Goal: Task Accomplishment & Management: Use online tool/utility

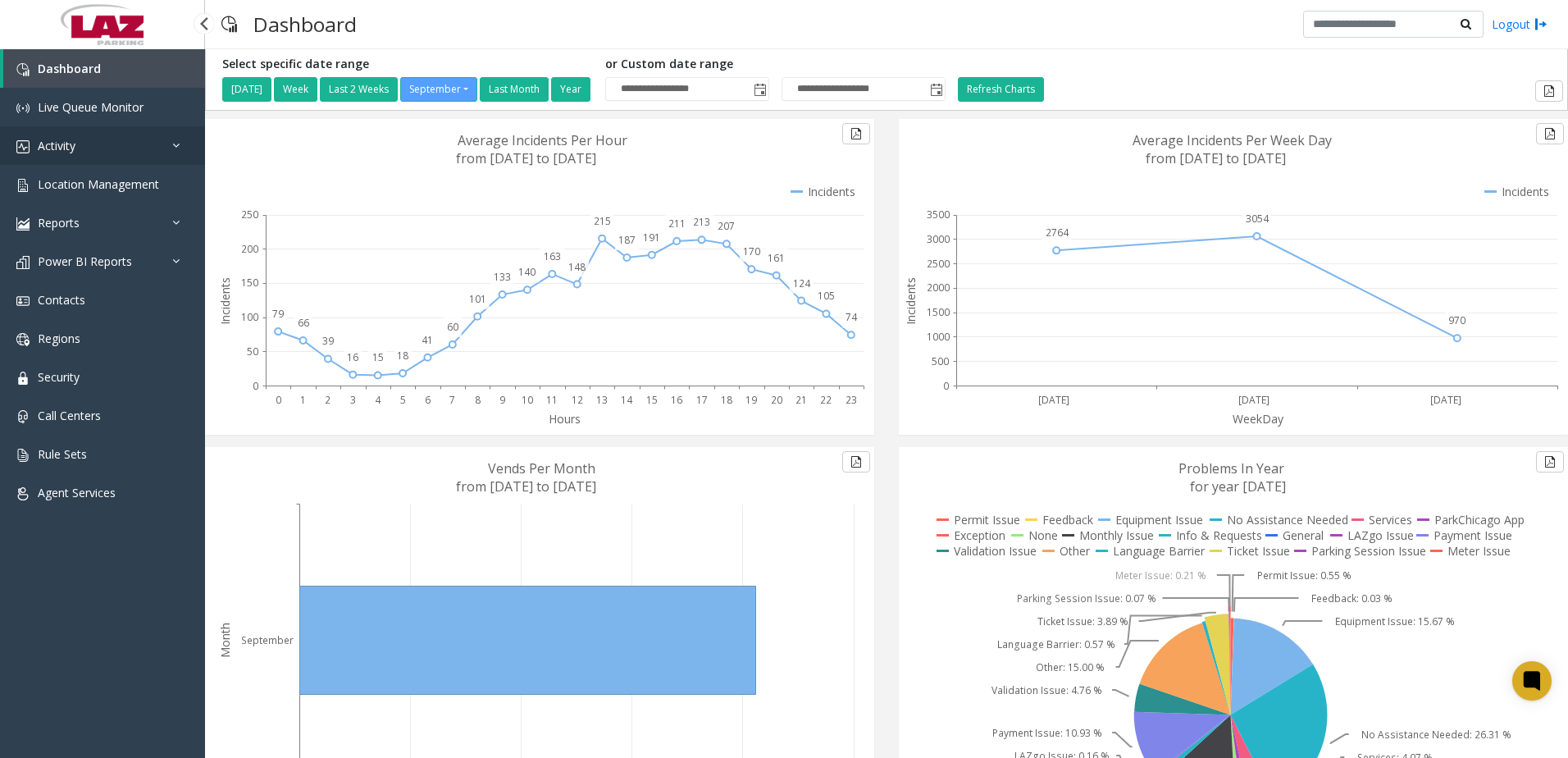
click at [80, 149] on link "Activity" at bounding box center [103, 145] width 205 height 38
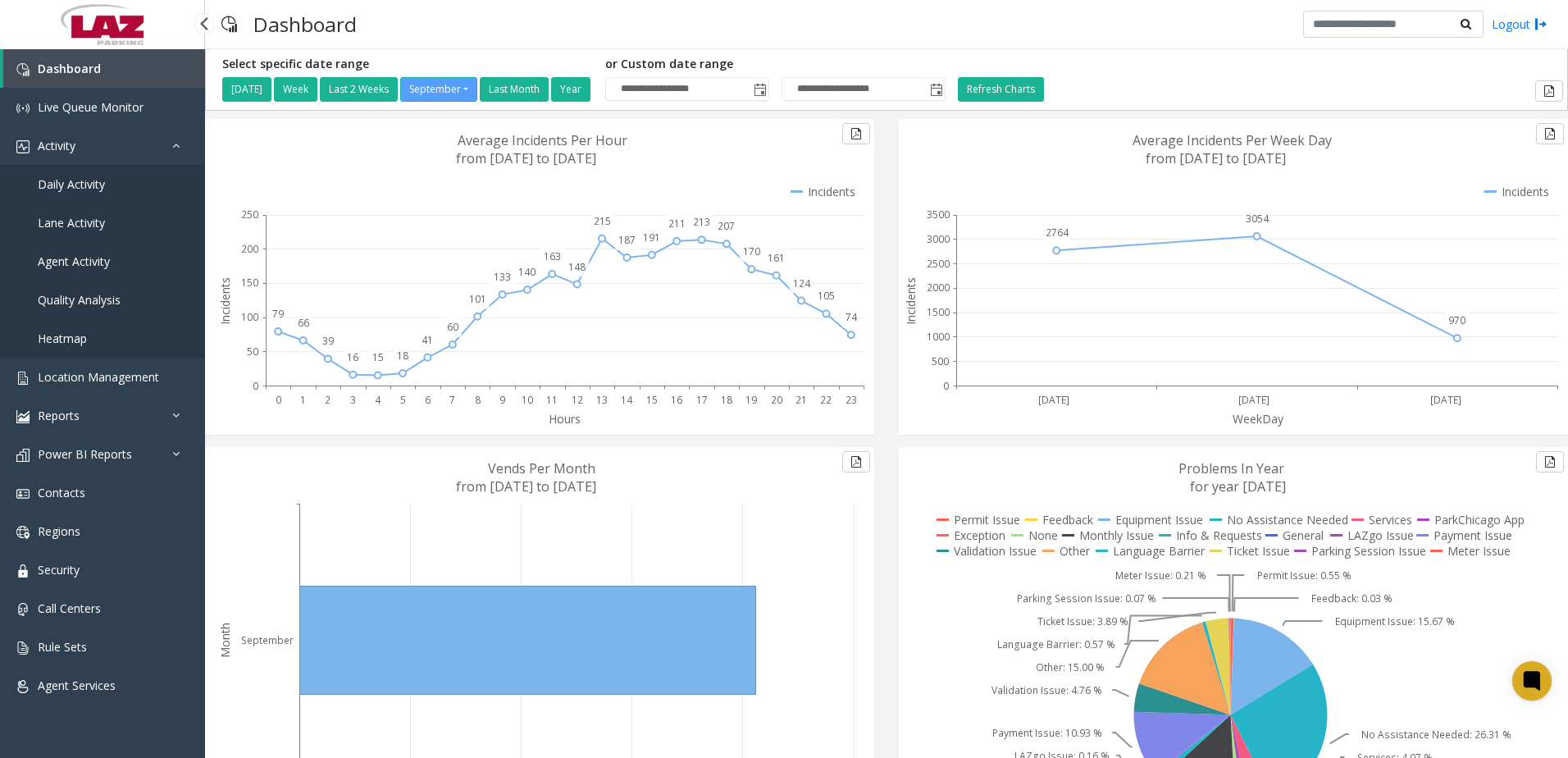
click at [73, 188] on span "Daily Activity" at bounding box center [70, 184] width 67 height 16
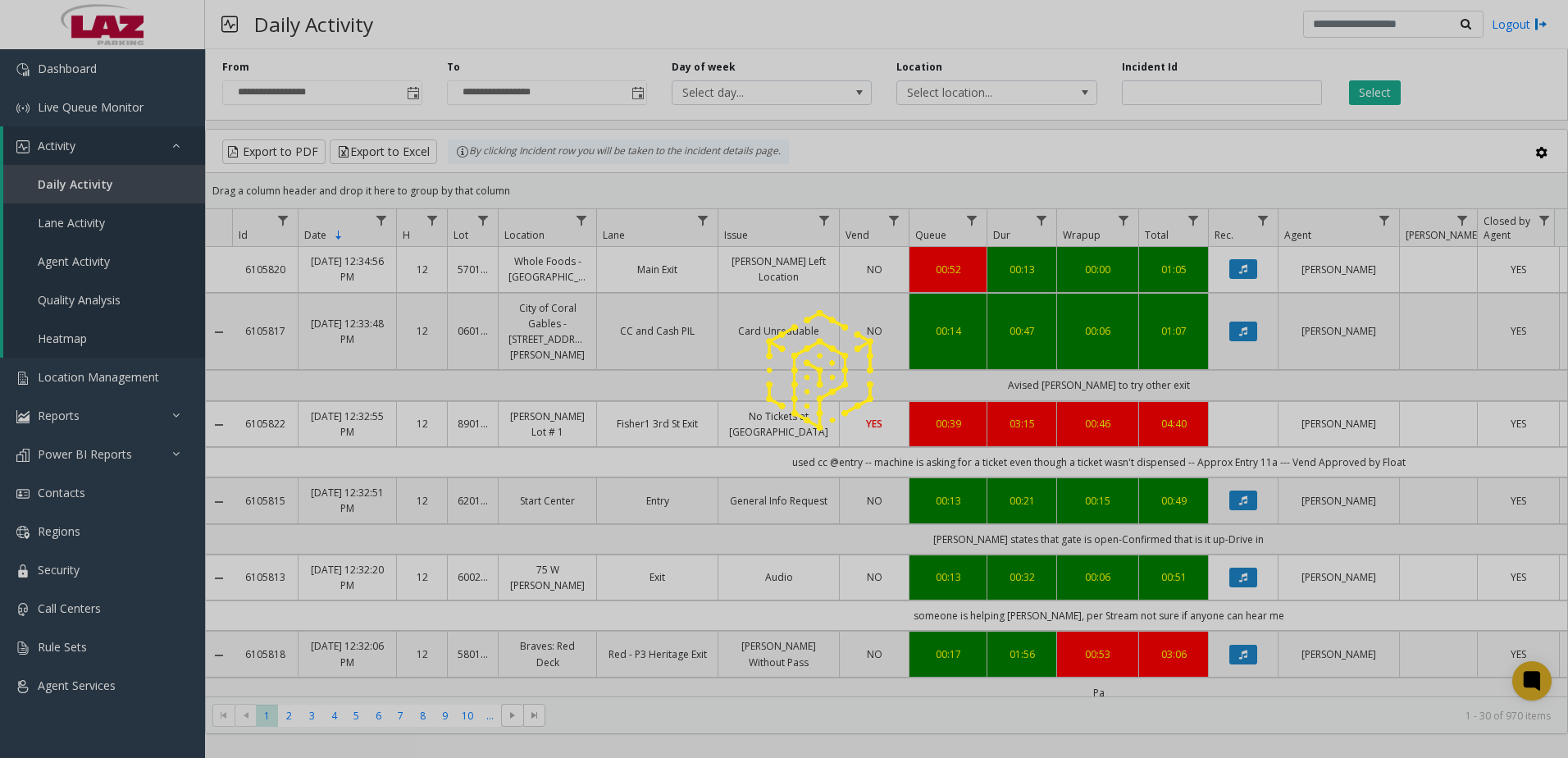
click at [894, 89] on div at bounding box center [784, 379] width 1568 height 758
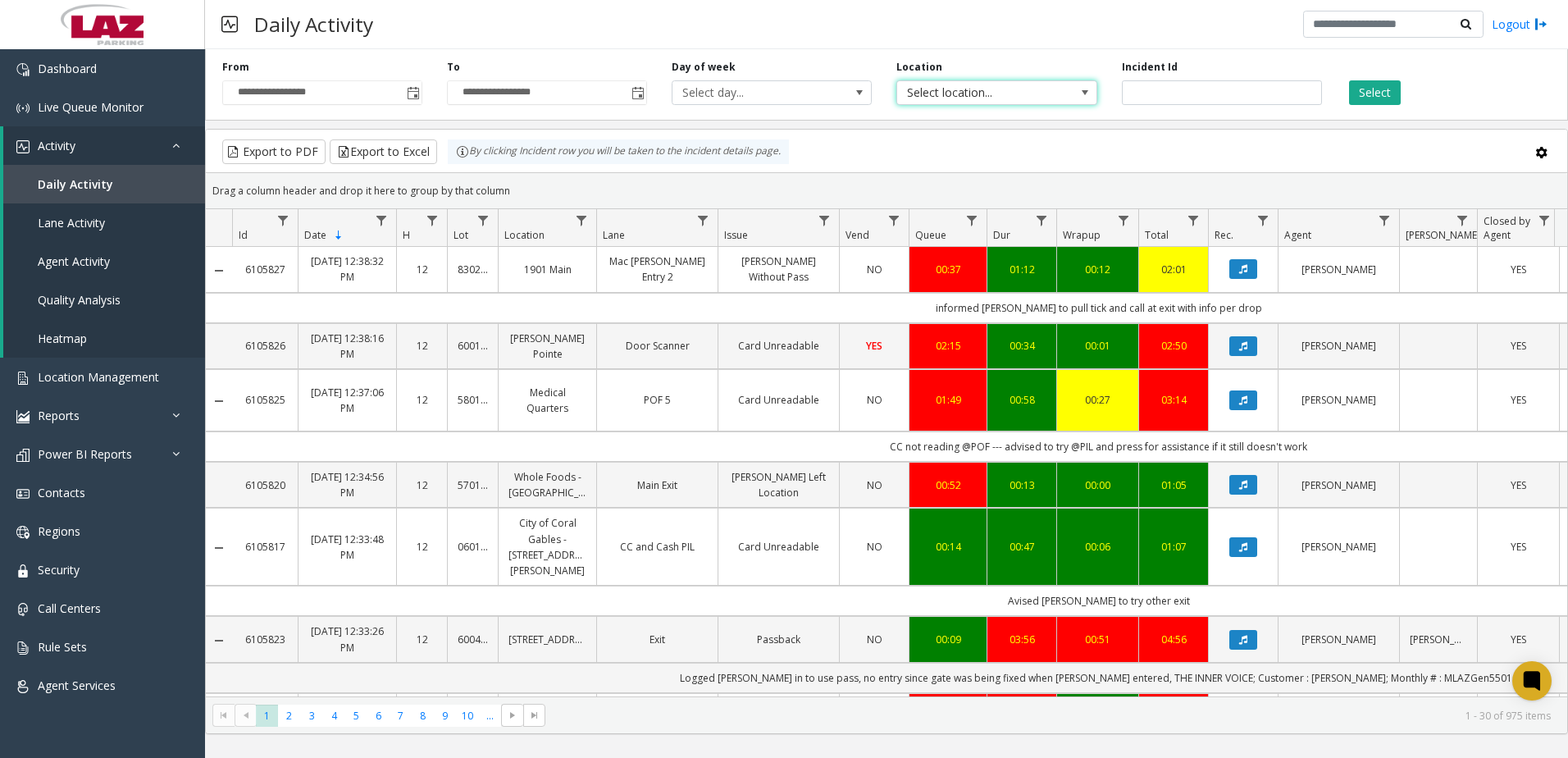
click at [894, 91] on span "Select location..." at bounding box center [976, 92] width 159 height 23
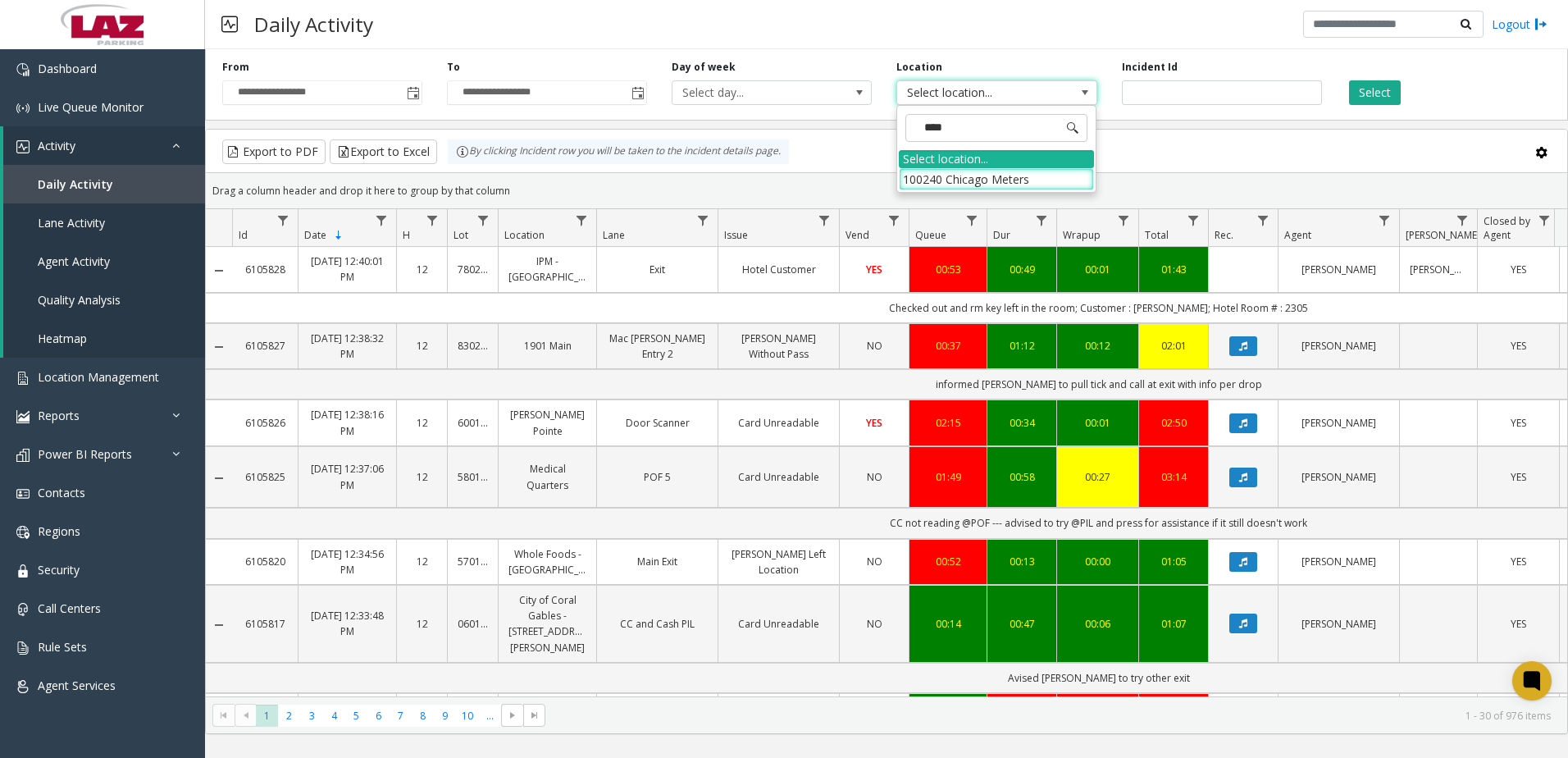
type input "*****"
click at [894, 179] on li "100240 Chicago Meters" at bounding box center [996, 178] width 195 height 22
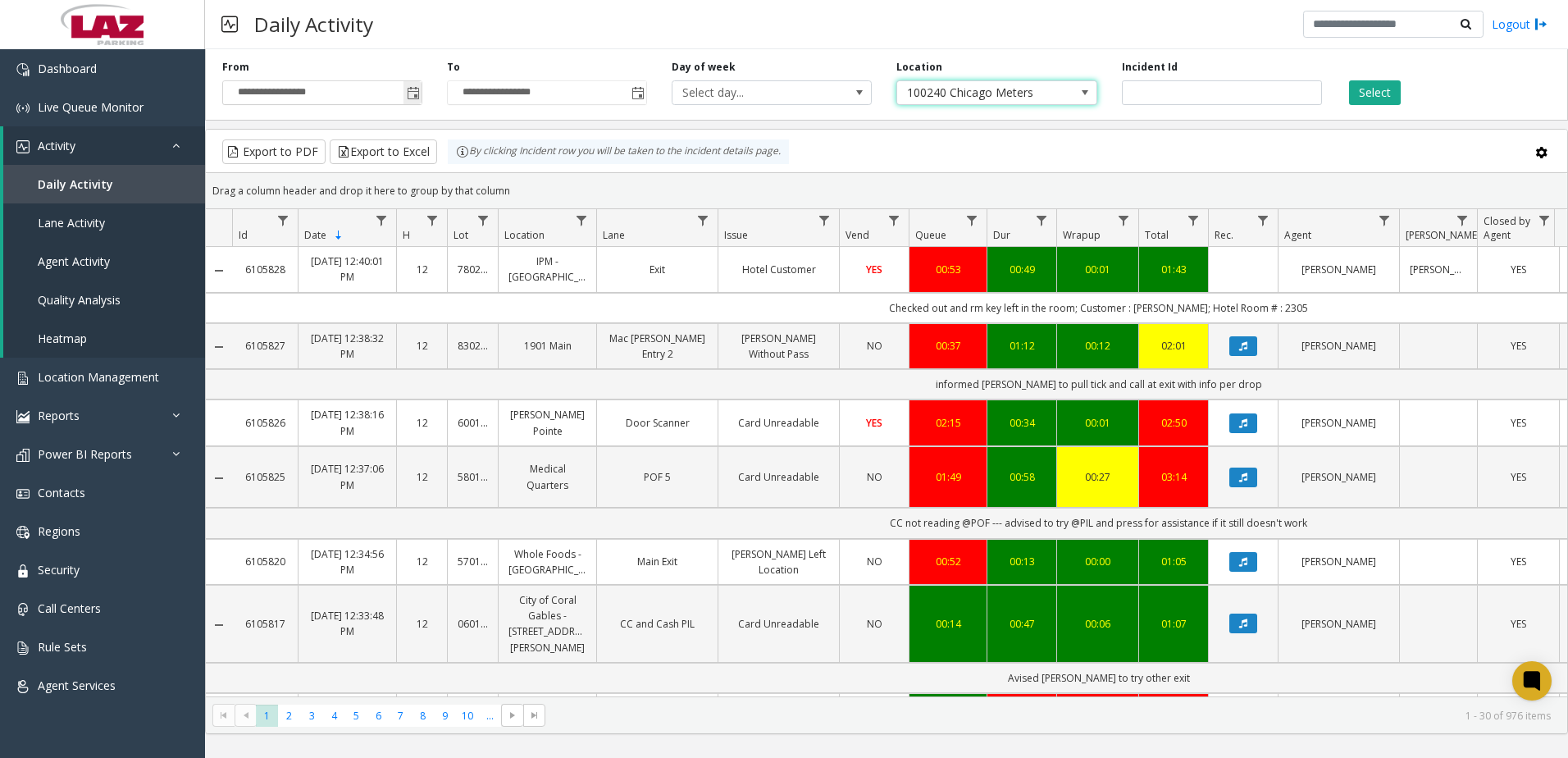
click at [416, 93] on span "Toggle popup" at bounding box center [413, 93] width 13 height 13
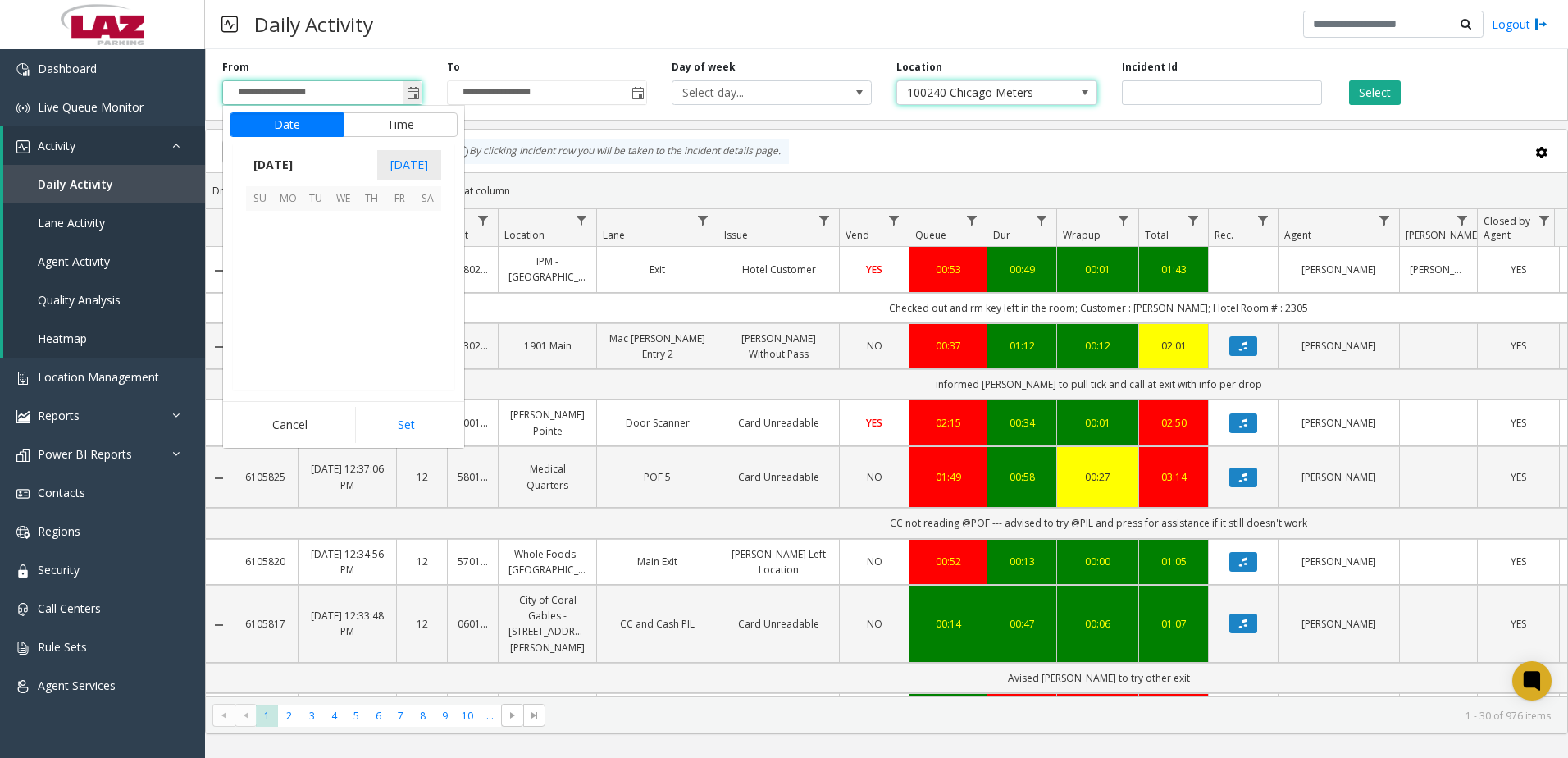
scroll to position [294430, 0]
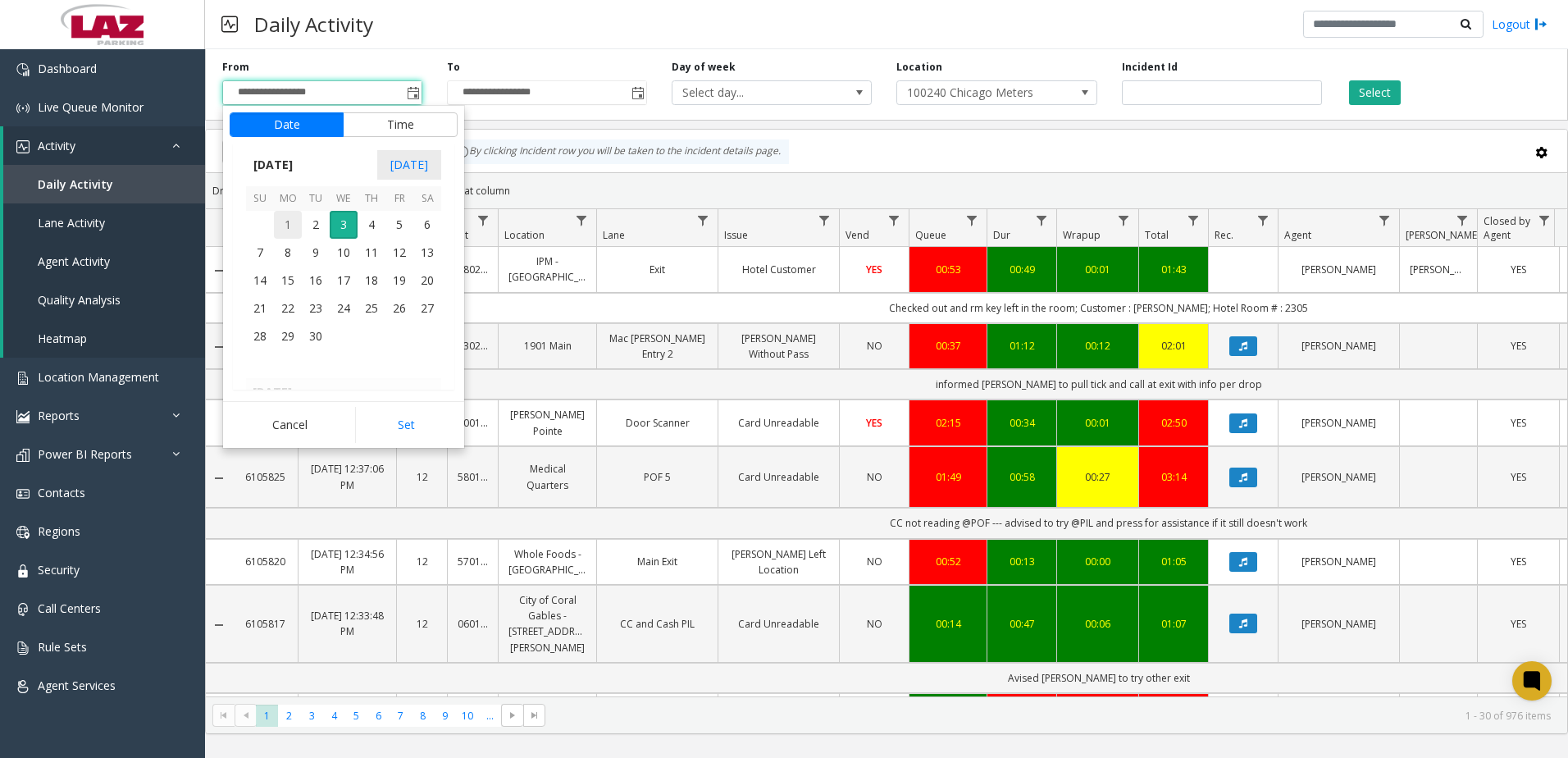
click at [289, 225] on span "1" at bounding box center [288, 225] width 28 height 28
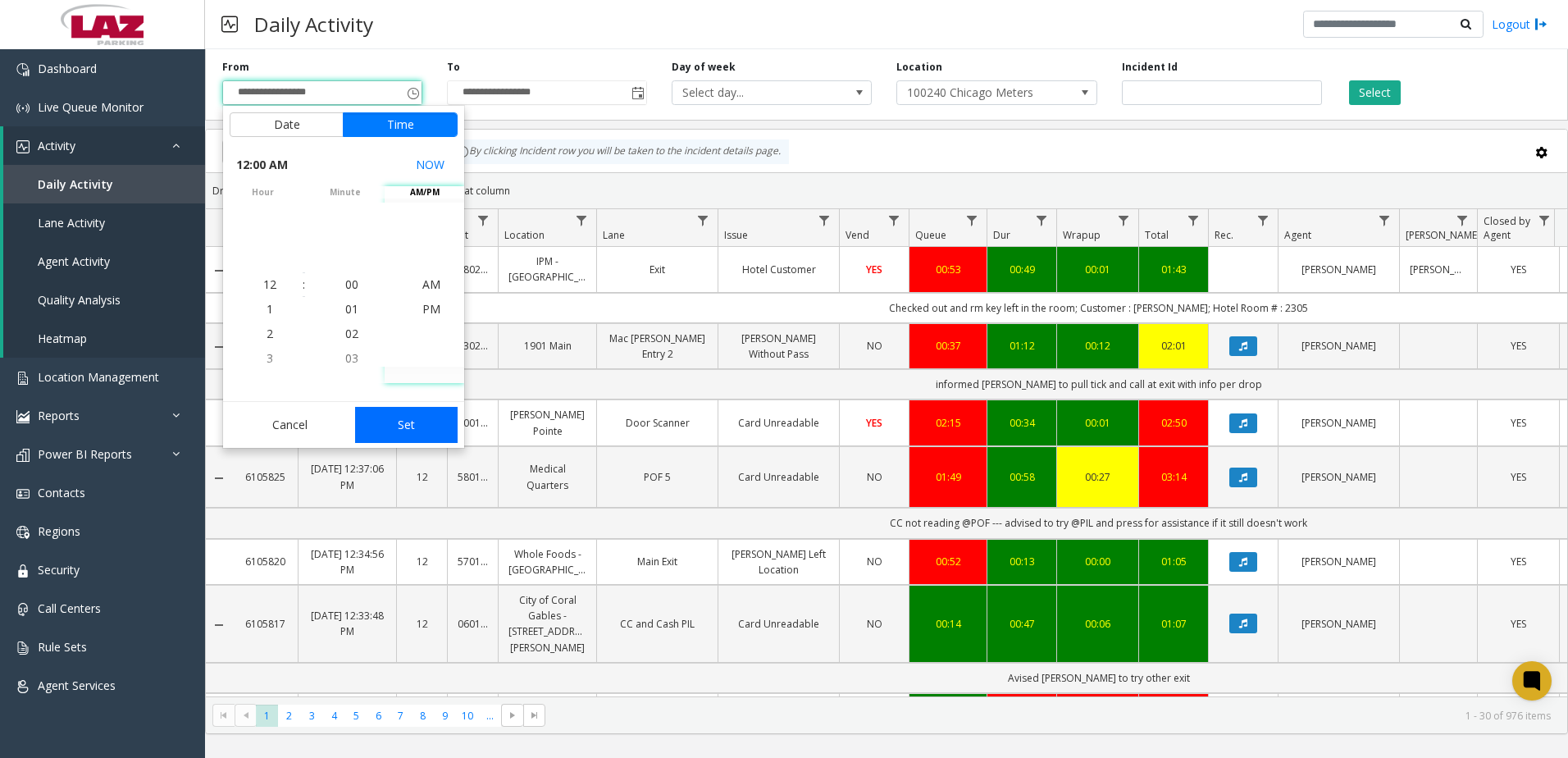
click at [411, 426] on button "Set" at bounding box center [406, 425] width 104 height 36
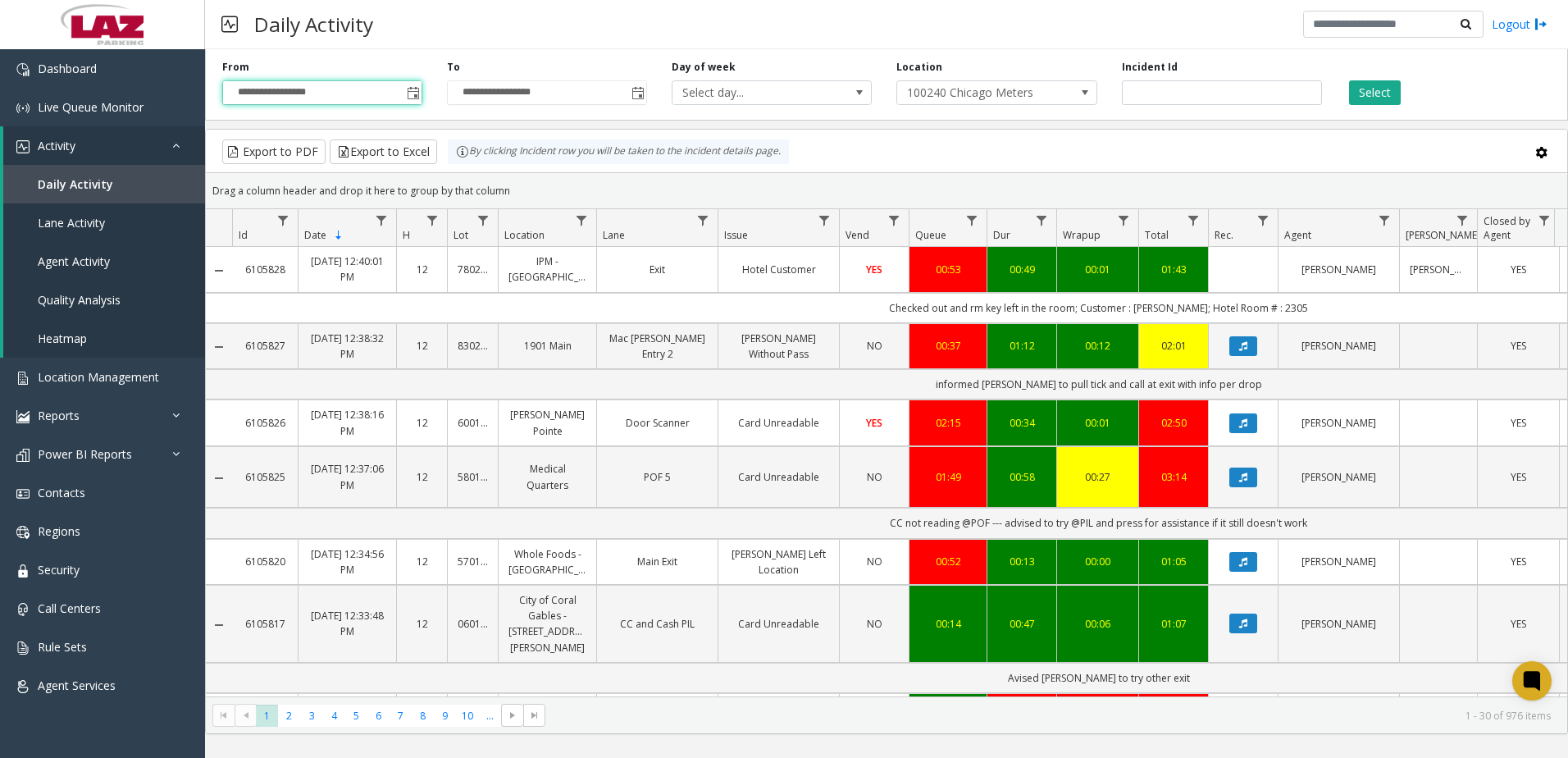
type input "**********"
click at [894, 87] on button "Select" at bounding box center [1375, 92] width 51 height 24
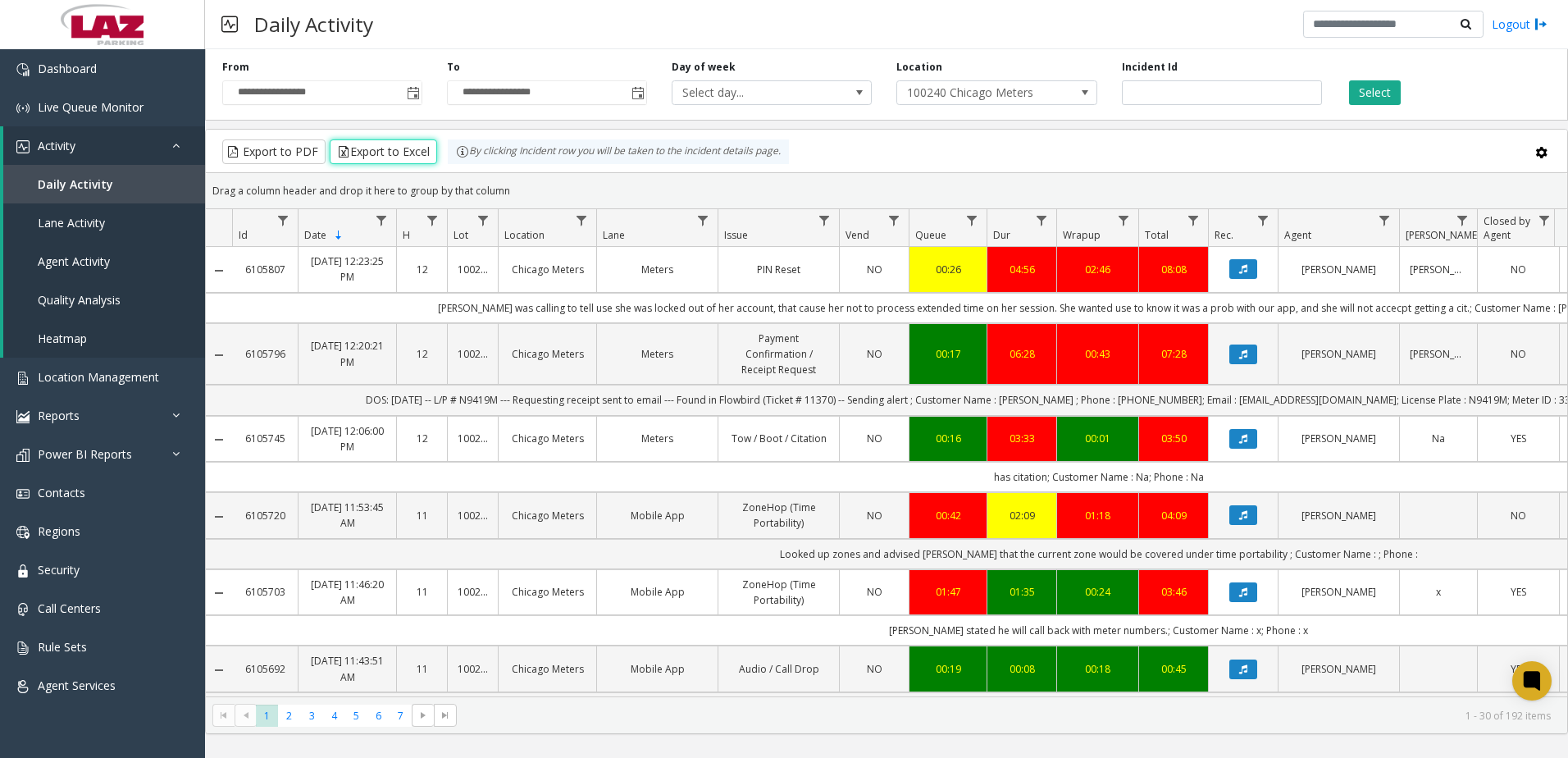
drag, startPoint x: 383, startPoint y: 147, endPoint x: 1209, endPoint y: 746, distance: 1020.3
click at [894, 643] on kendo-grid "Export to PDF Export to Excel By clicking Incident row you will be taken to the…" at bounding box center [887, 432] width 1364 height 606
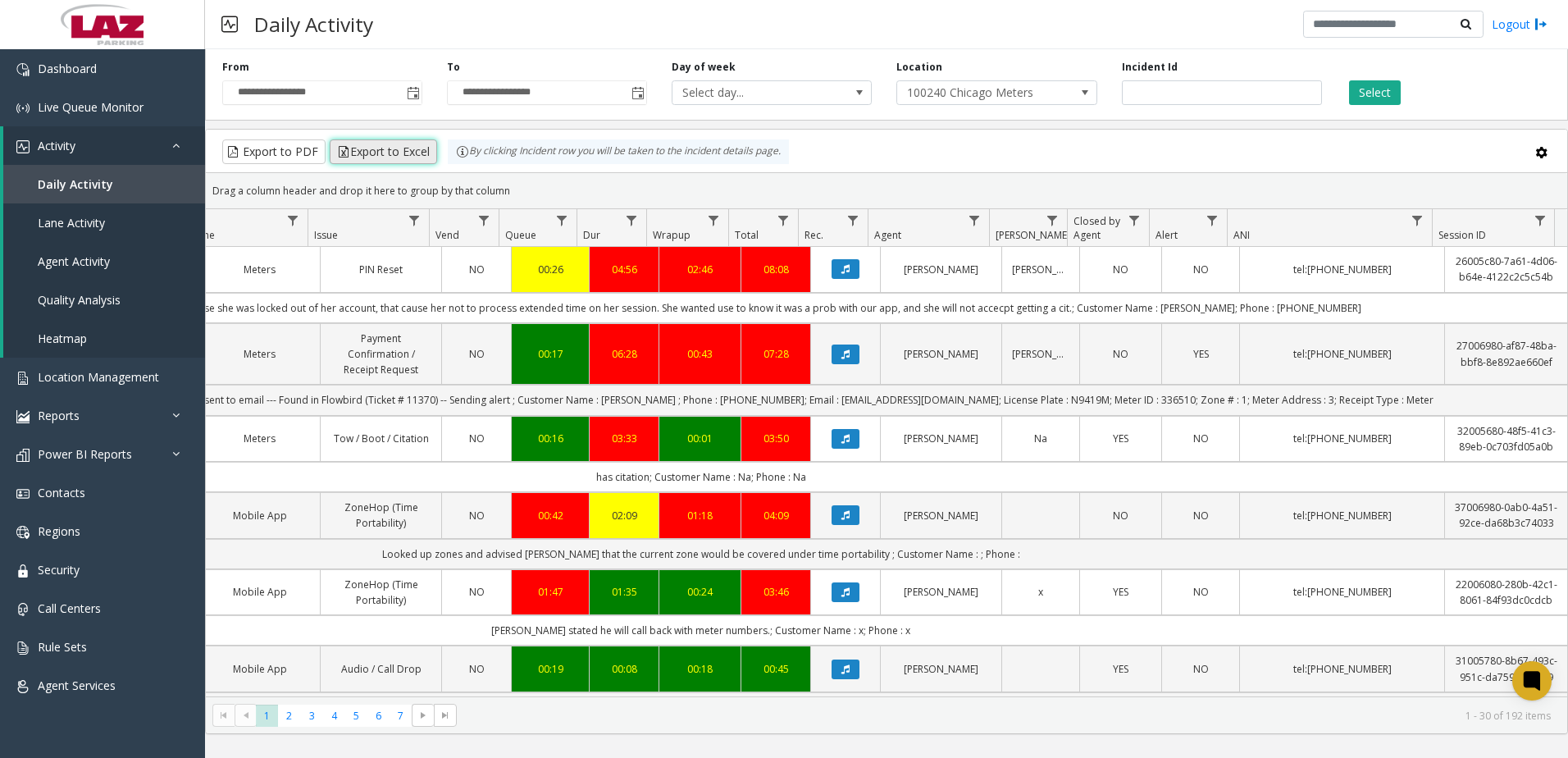
click at [406, 151] on button "Export to Excel" at bounding box center [383, 151] width 107 height 24
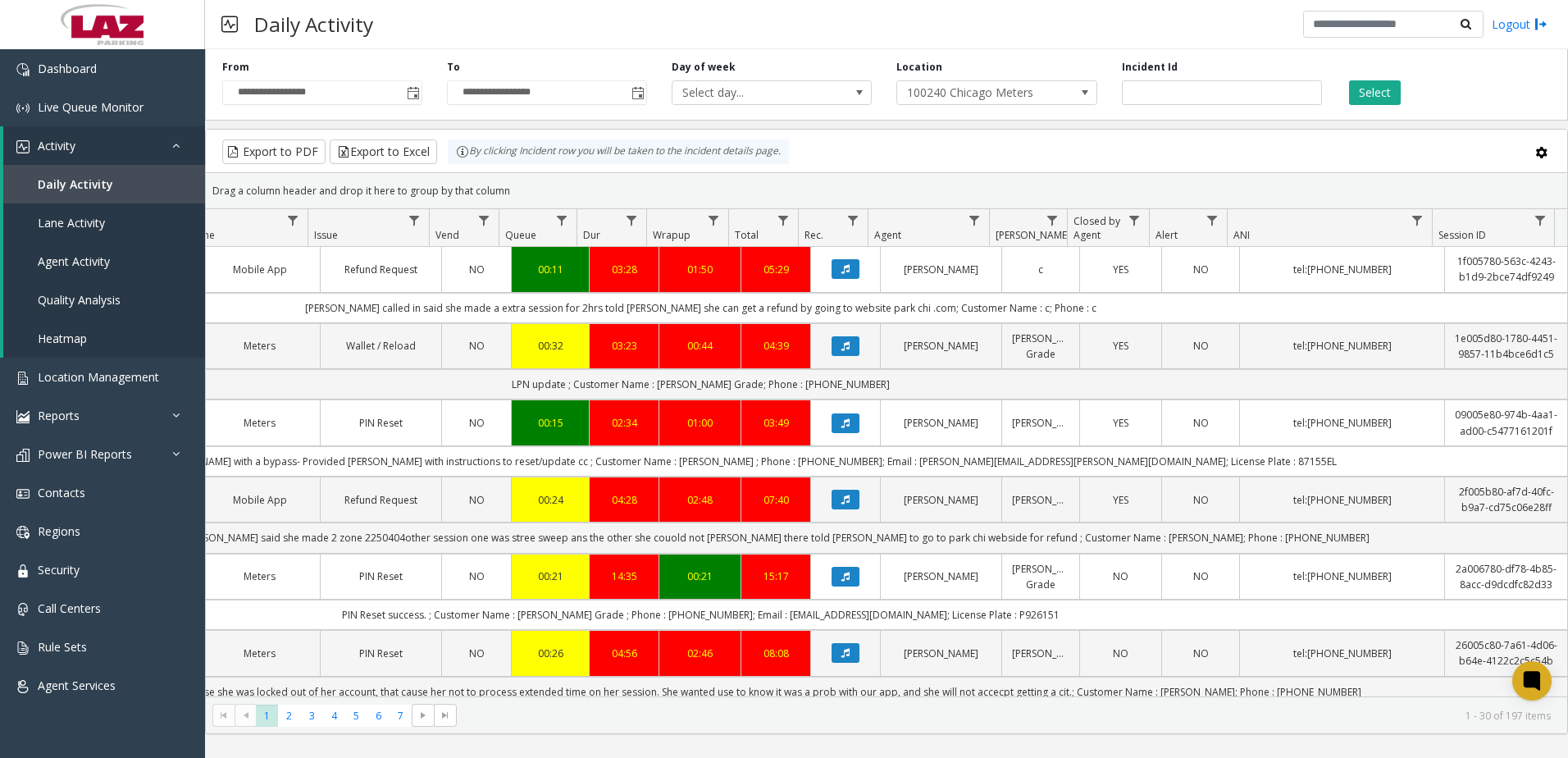
click at [894, 17] on div "Daily Activity Logout" at bounding box center [887, 24] width 1364 height 50
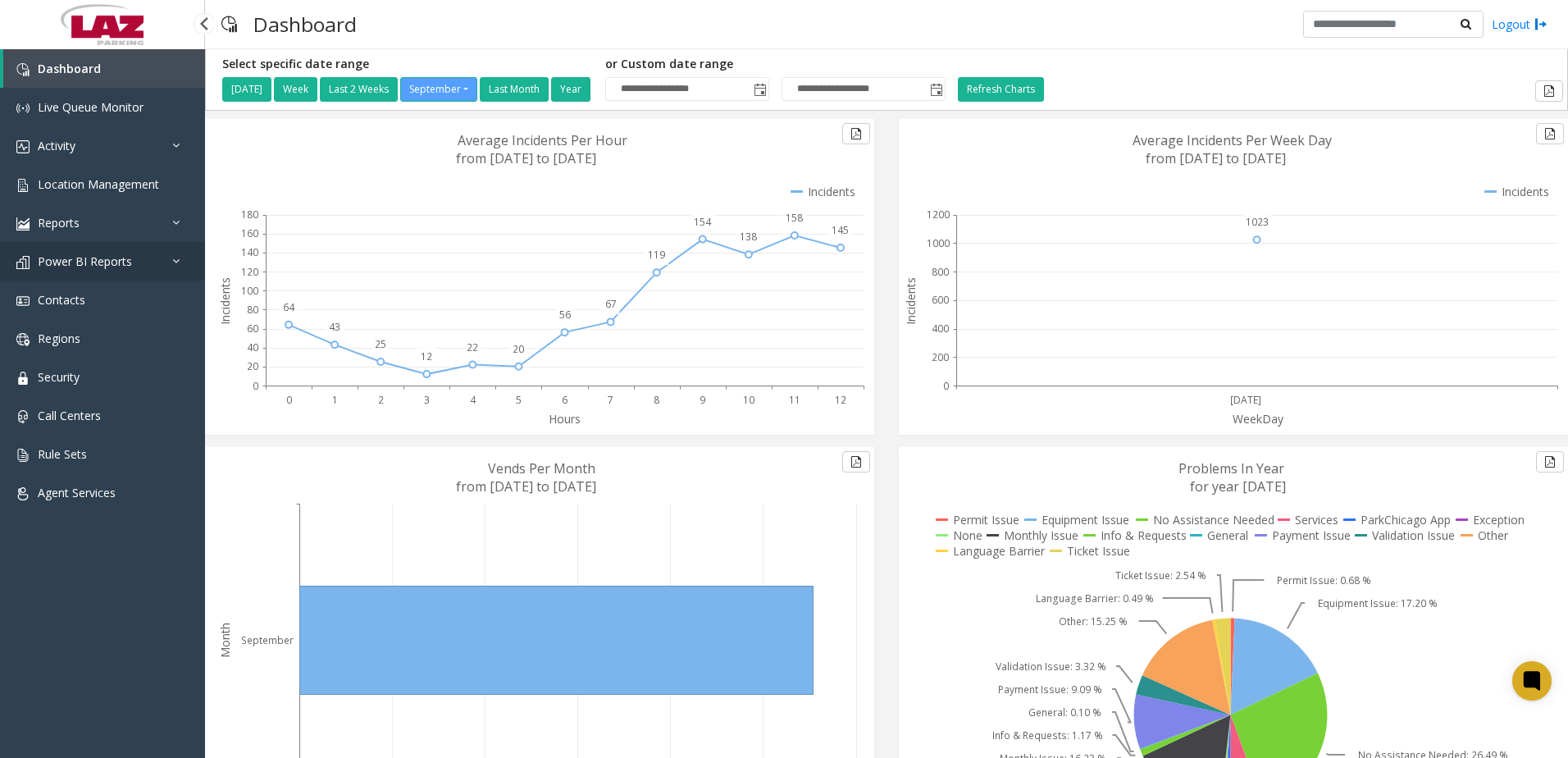
click at [64, 258] on span "Power BI Reports" at bounding box center [84, 261] width 94 height 16
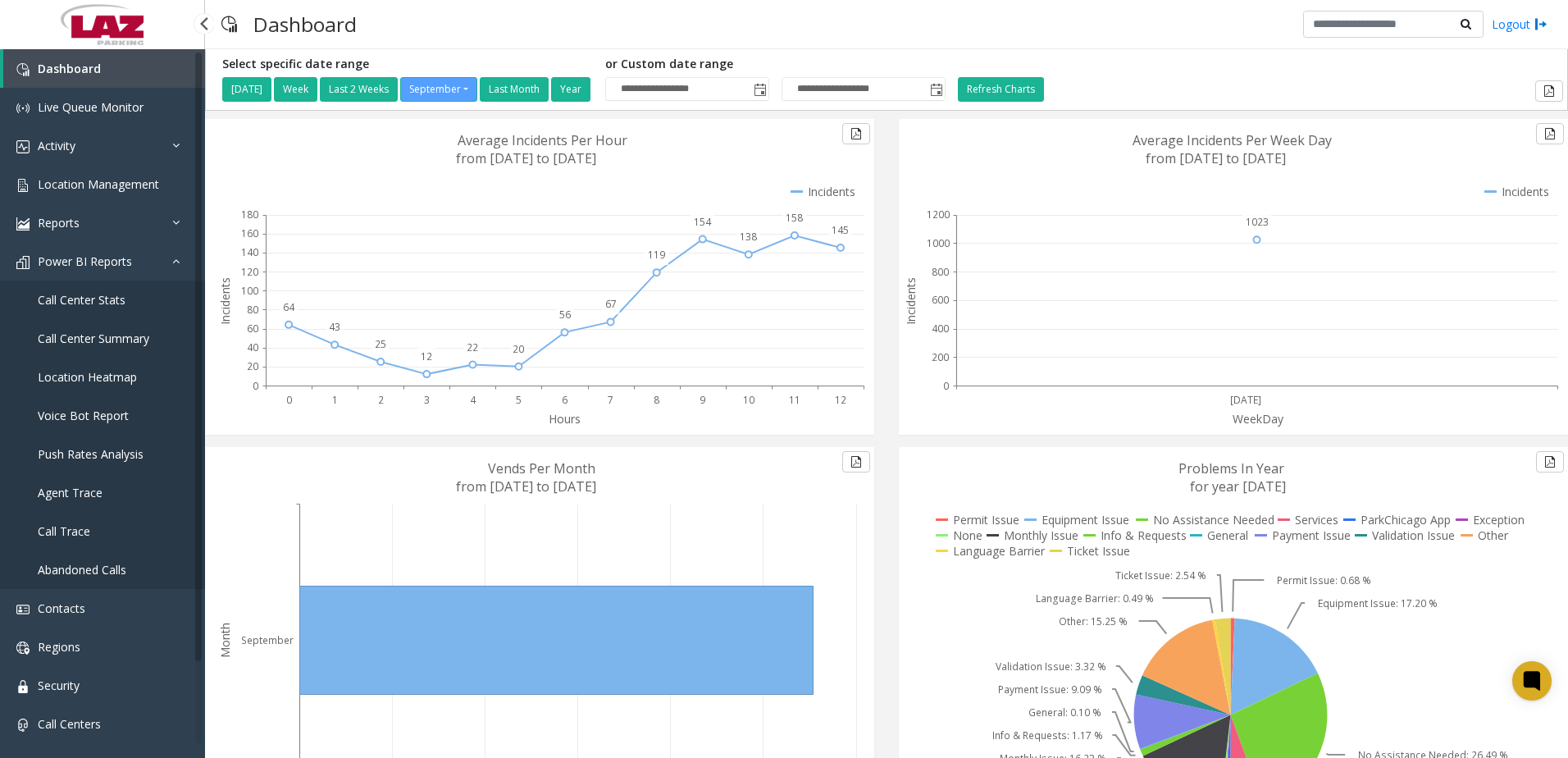
click at [75, 530] on span "Call Trace" at bounding box center [64, 531] width 52 height 16
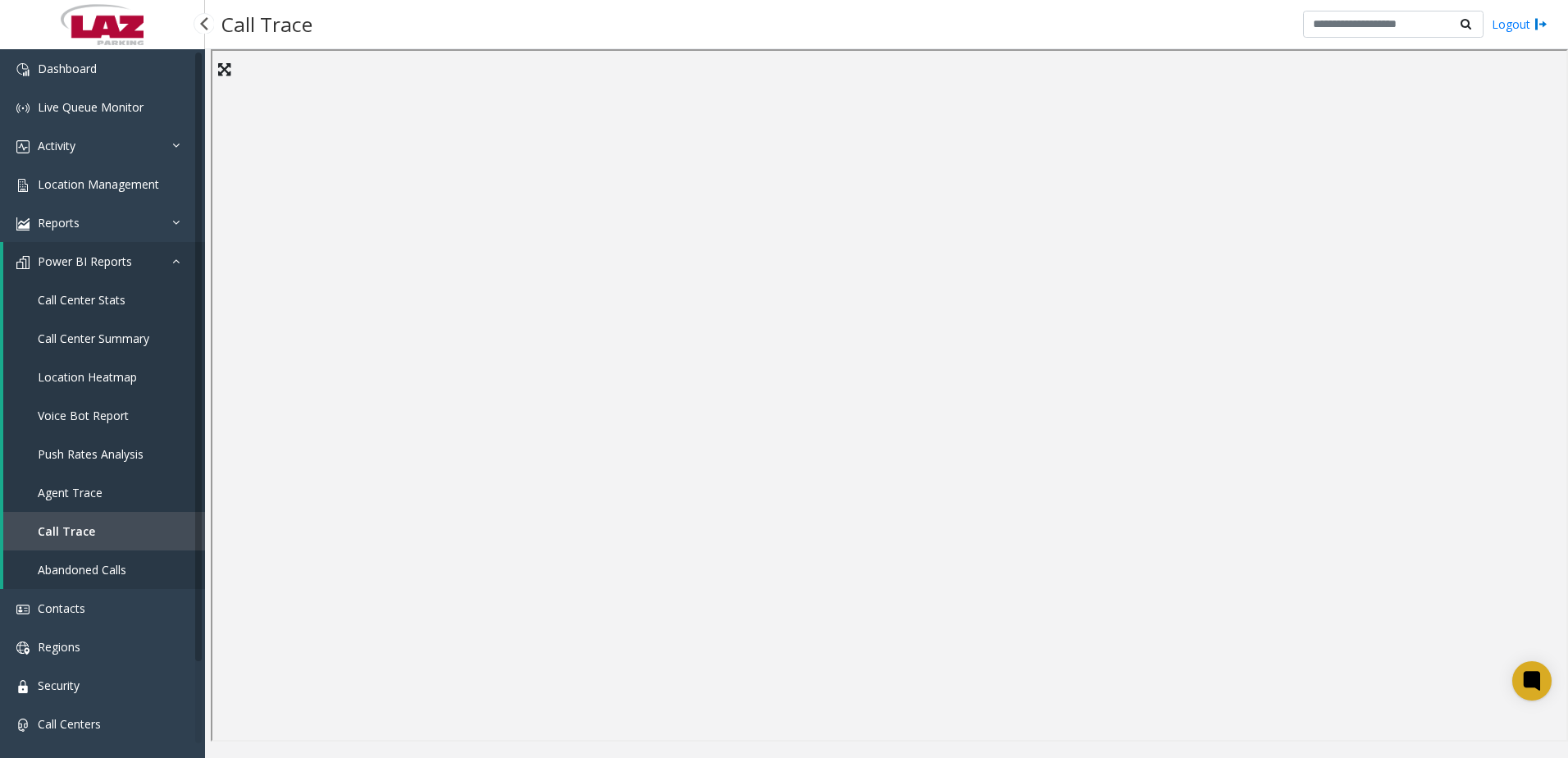
click at [75, 531] on span "Call Trace" at bounding box center [66, 531] width 57 height 16
click at [88, 334] on span "Call Center Summary" at bounding box center [93, 339] width 111 height 16
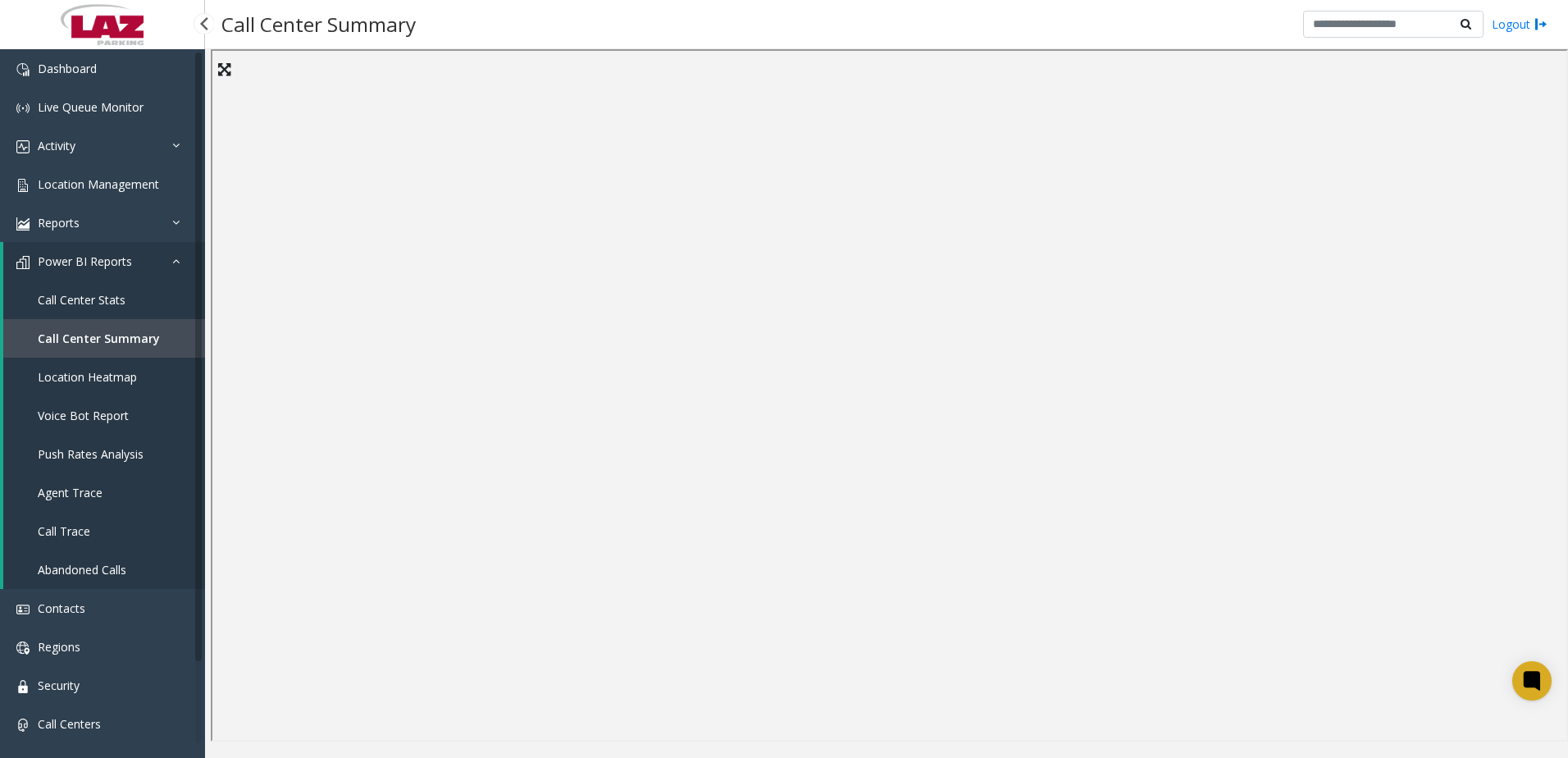
click at [64, 304] on span "Call Center Stats" at bounding box center [81, 300] width 88 height 16
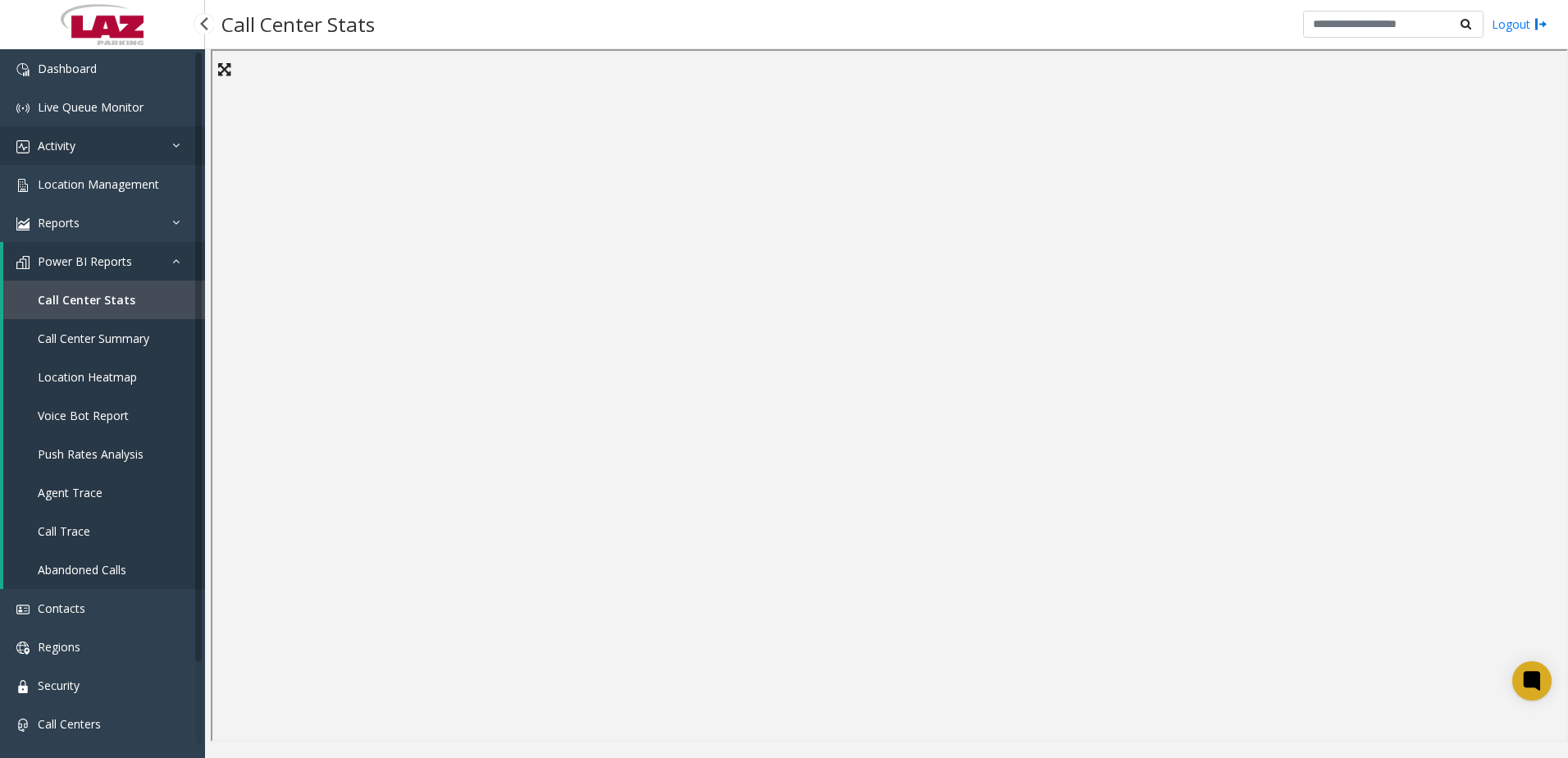
click at [107, 138] on link "Activity" at bounding box center [103, 145] width 205 height 38
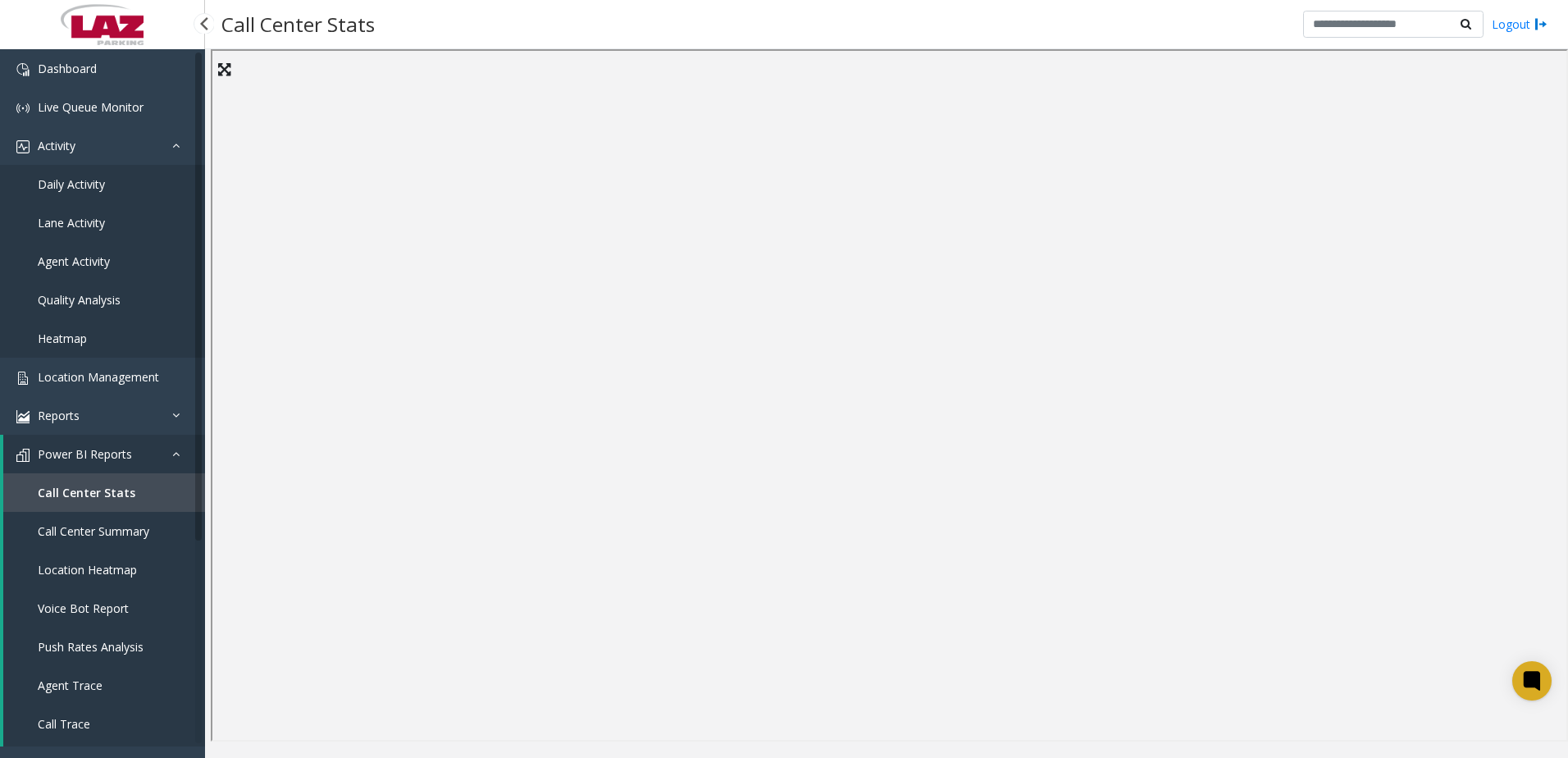
click at [94, 178] on span "Daily Activity" at bounding box center [70, 184] width 67 height 16
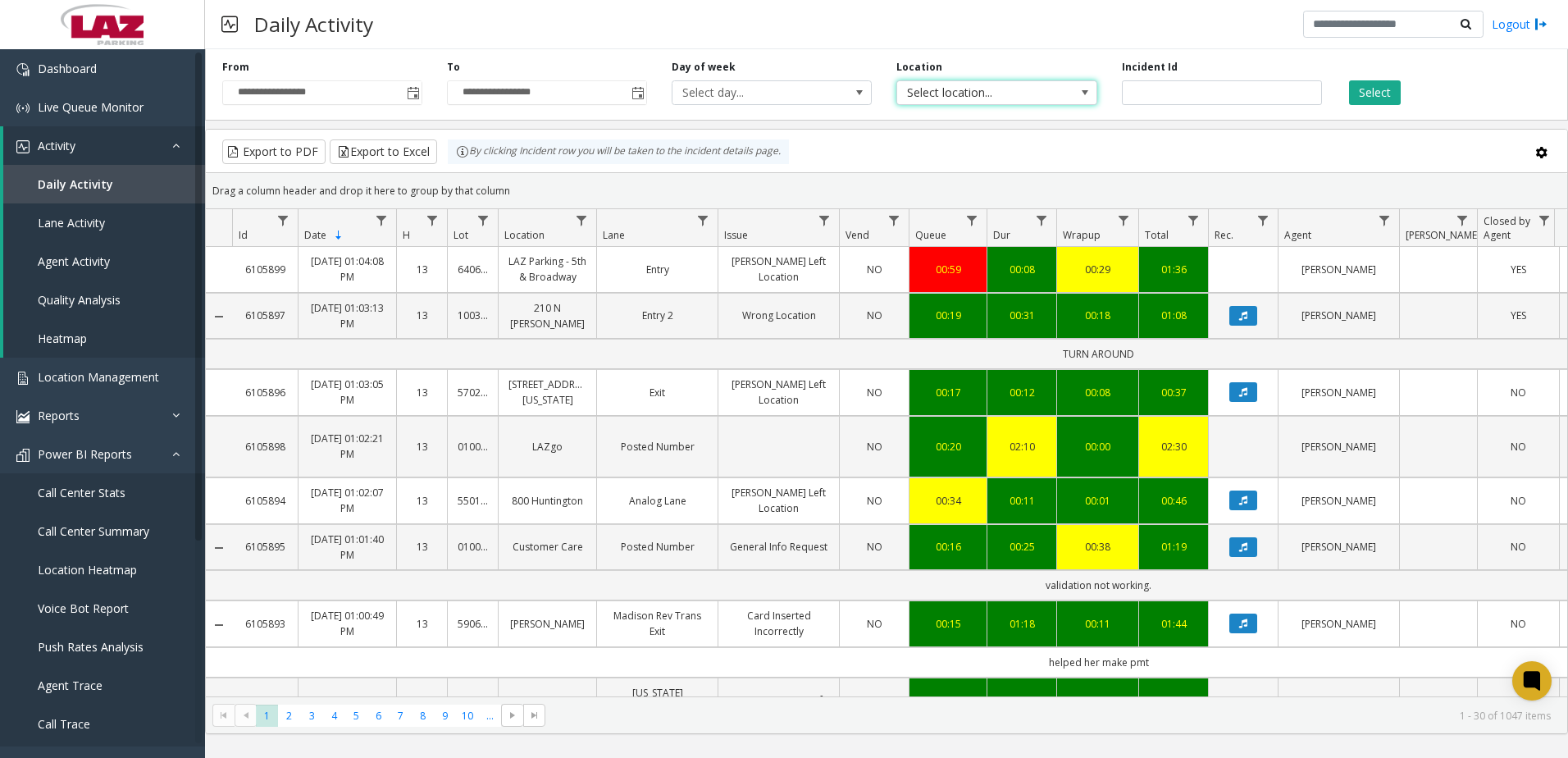
click at [967, 84] on span "Select location..." at bounding box center [976, 92] width 159 height 23
type input "*****"
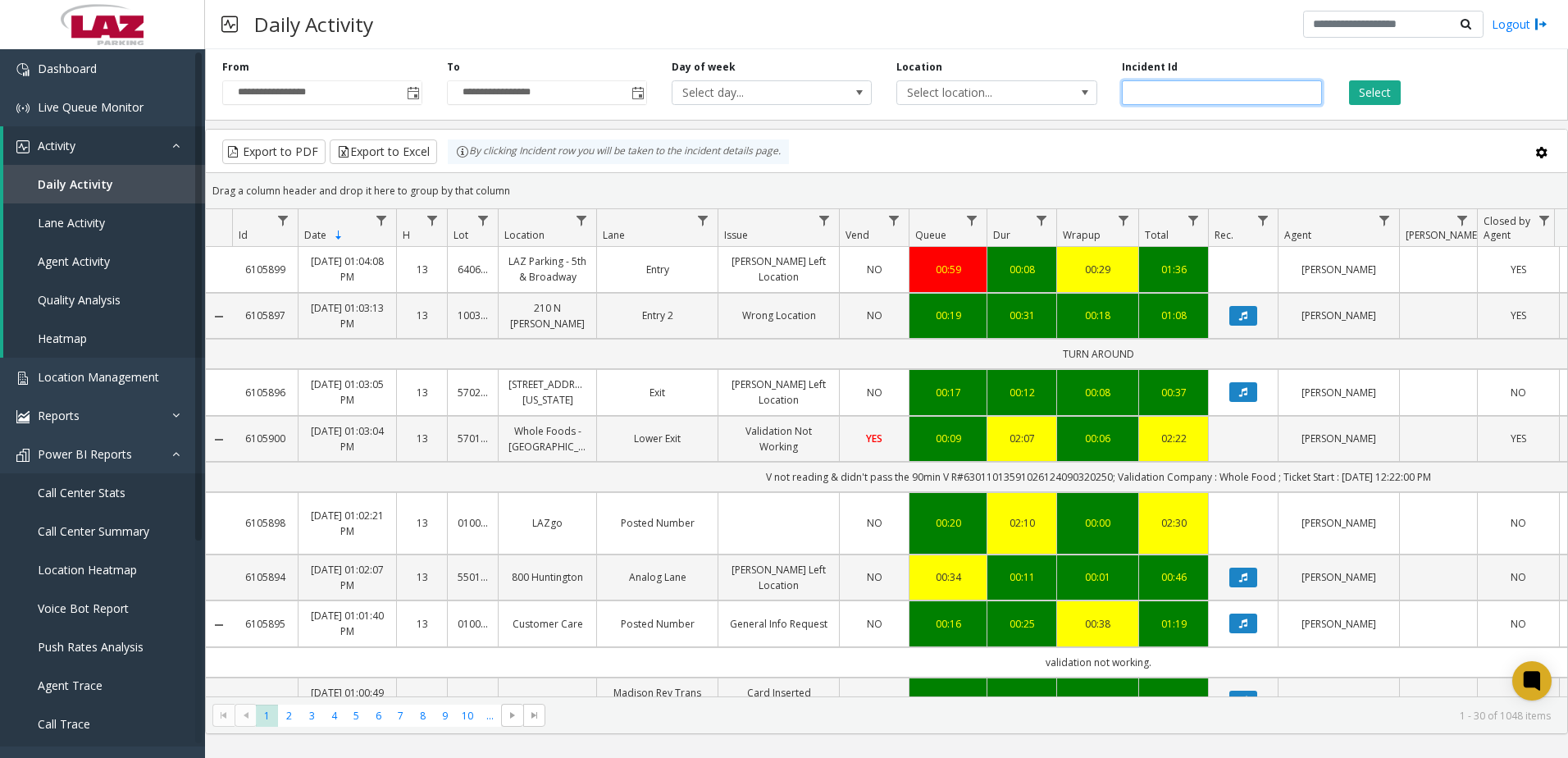
click at [1189, 87] on input "number" at bounding box center [1223, 92] width 200 height 24
paste input "*******"
type input "*******"
click at [1366, 95] on button "Select" at bounding box center [1375, 92] width 51 height 24
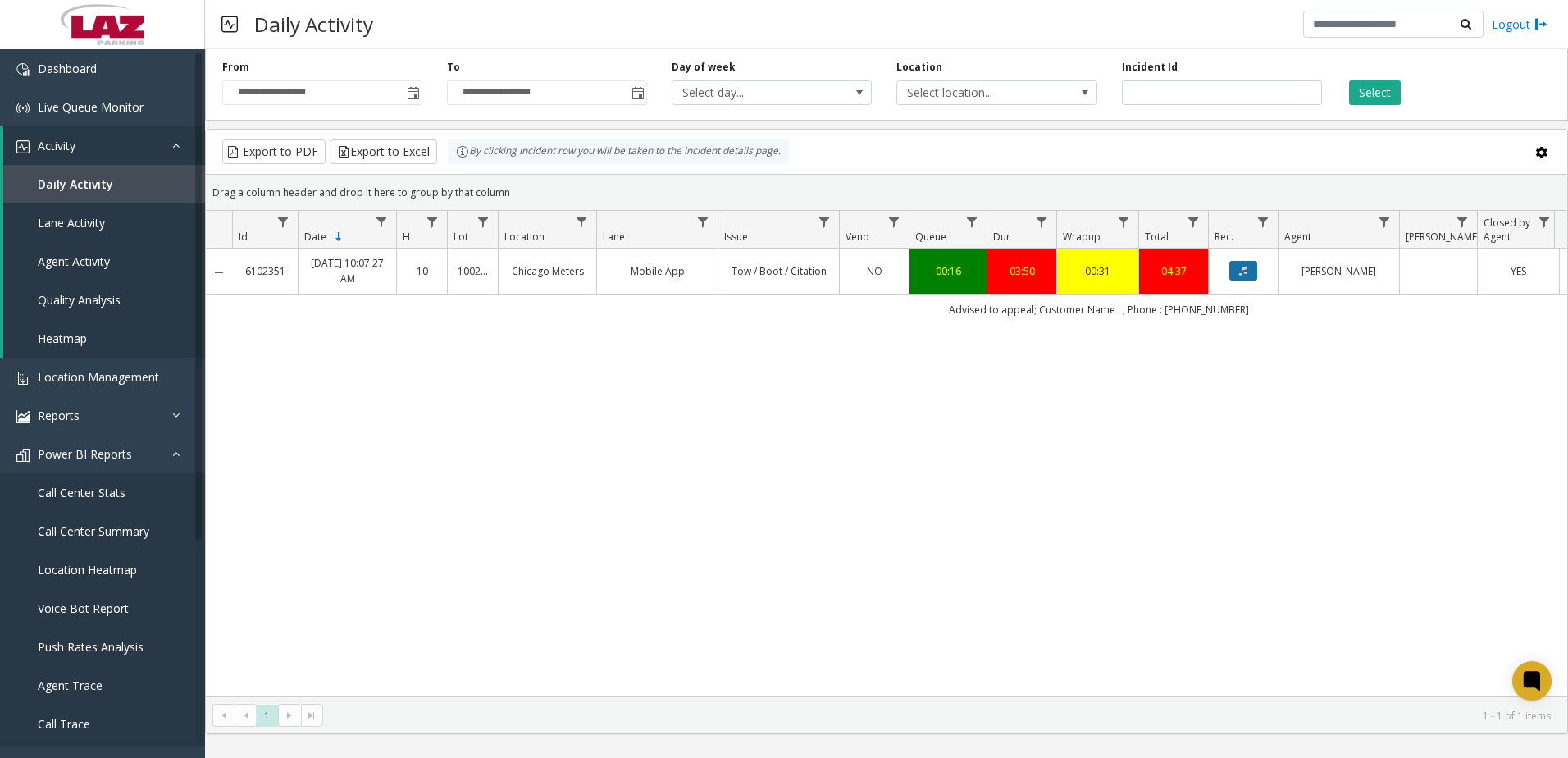
click at [1239, 276] on icon "Data table" at bounding box center [1243, 270] width 8 height 10
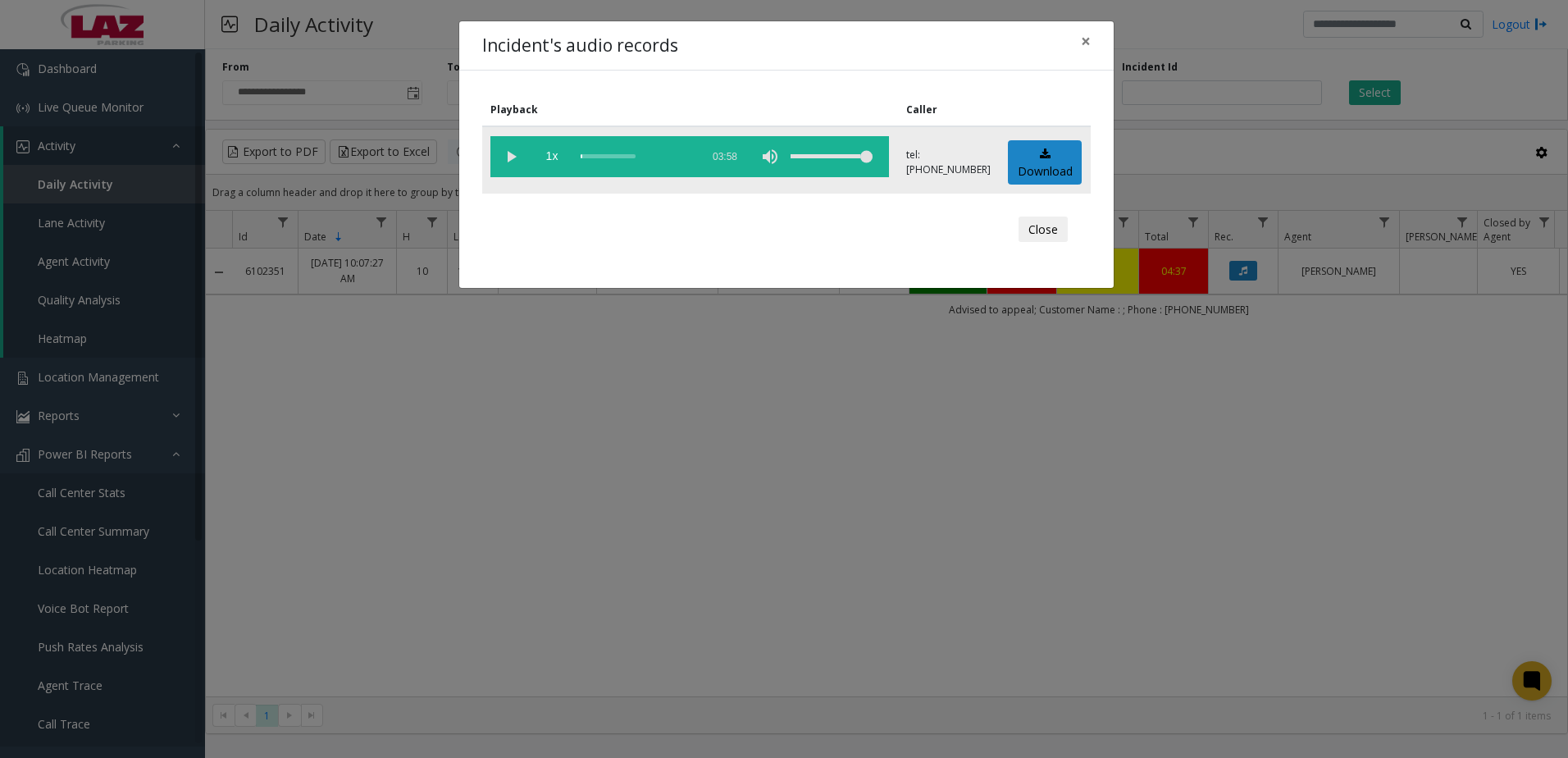
click at [508, 158] on vg-play-pause at bounding box center [511, 156] width 41 height 41
click at [1045, 227] on button "Close" at bounding box center [1043, 230] width 50 height 26
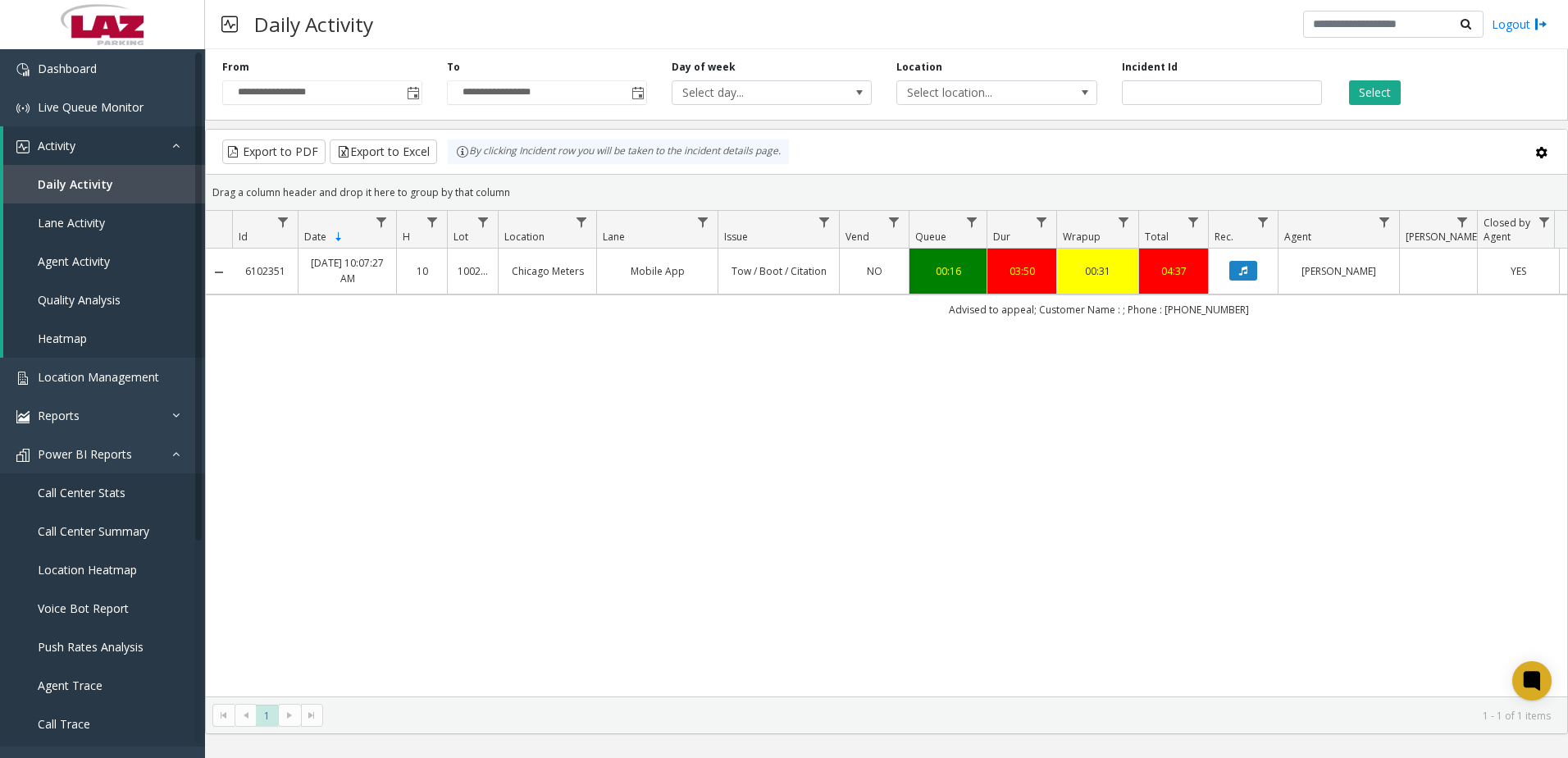
drag, startPoint x: 1140, startPoint y: 408, endPoint x: 1149, endPoint y: 406, distance: 9.2
click at [1139, 408] on div "6102351 Sep 2, 2025 10:07:27 AM 10 100240 Chicago Meters Mobile App Tow / Boot …" at bounding box center [887, 473] width 1362 height 448
drag, startPoint x: 1193, startPoint y: 93, endPoint x: 1072, endPoint y: 208, distance: 166.9
click at [936, 109] on div "**********" at bounding box center [887, 82] width 1364 height 78
click at [982, 95] on span "Select location..." at bounding box center [976, 92] width 159 height 23
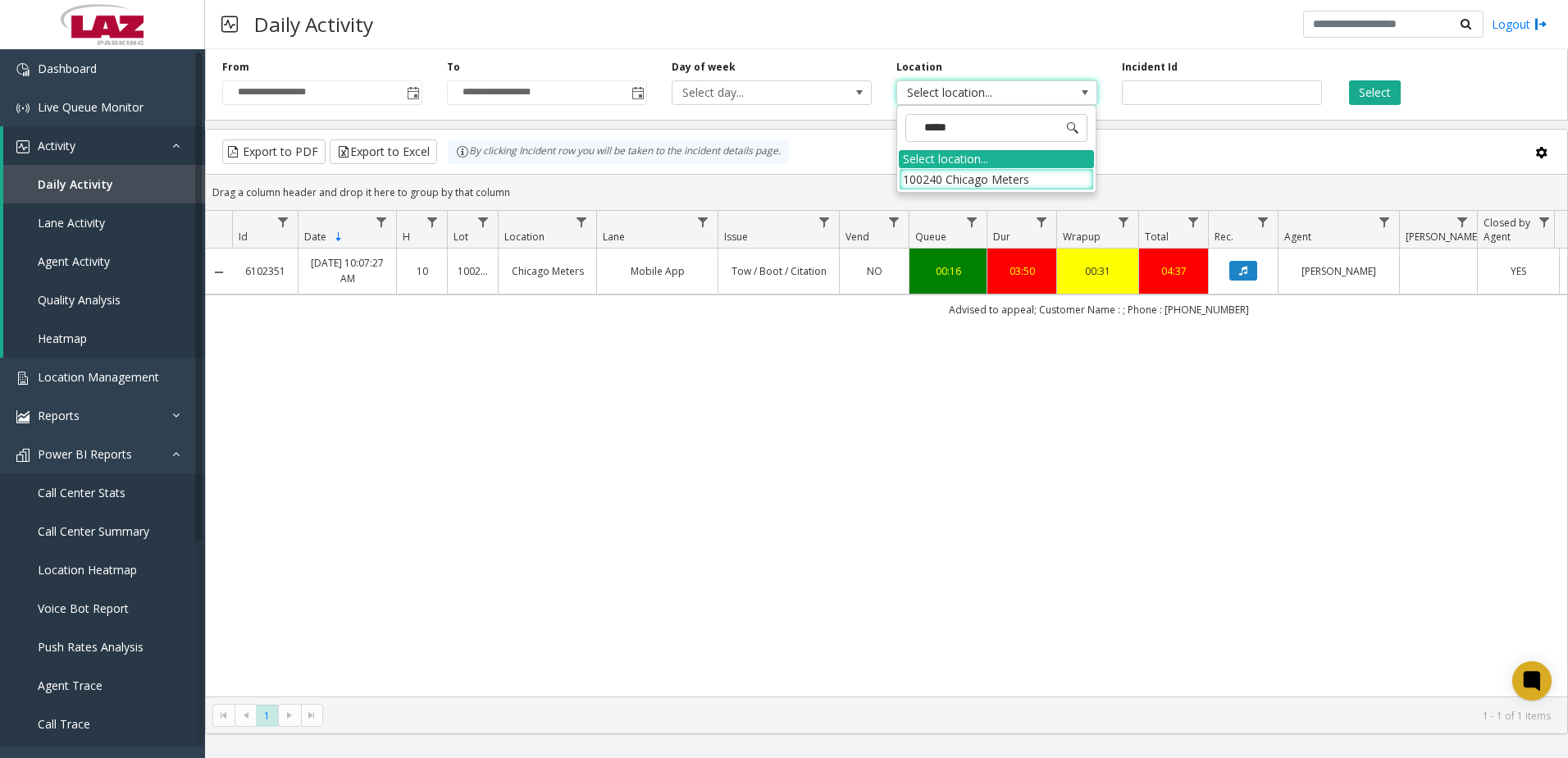
type input "******"
click at [982, 180] on li "100240 Chicago Meters" at bounding box center [996, 178] width 195 height 22
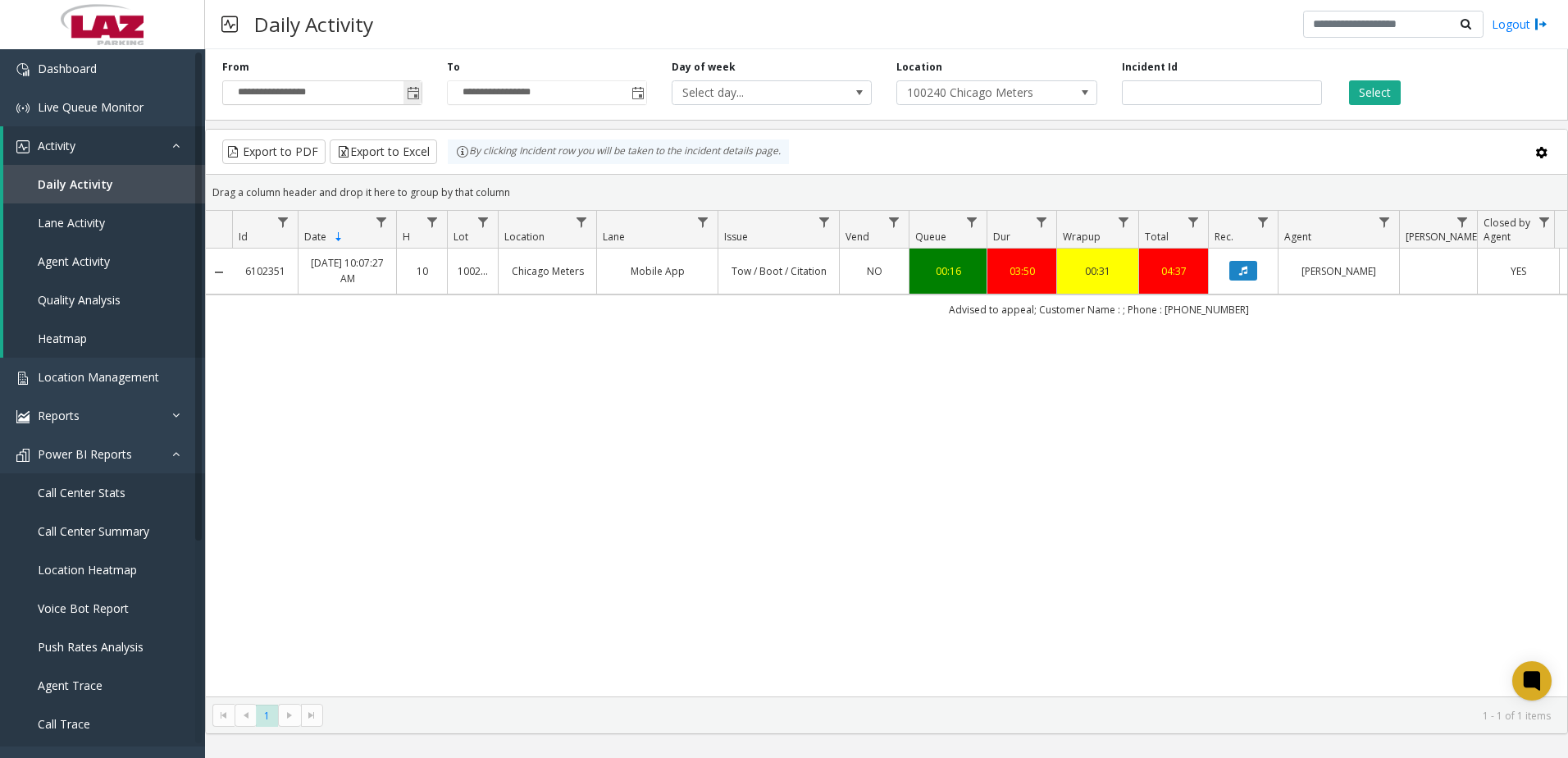
click at [412, 97] on span "Toggle popup" at bounding box center [413, 93] width 13 height 13
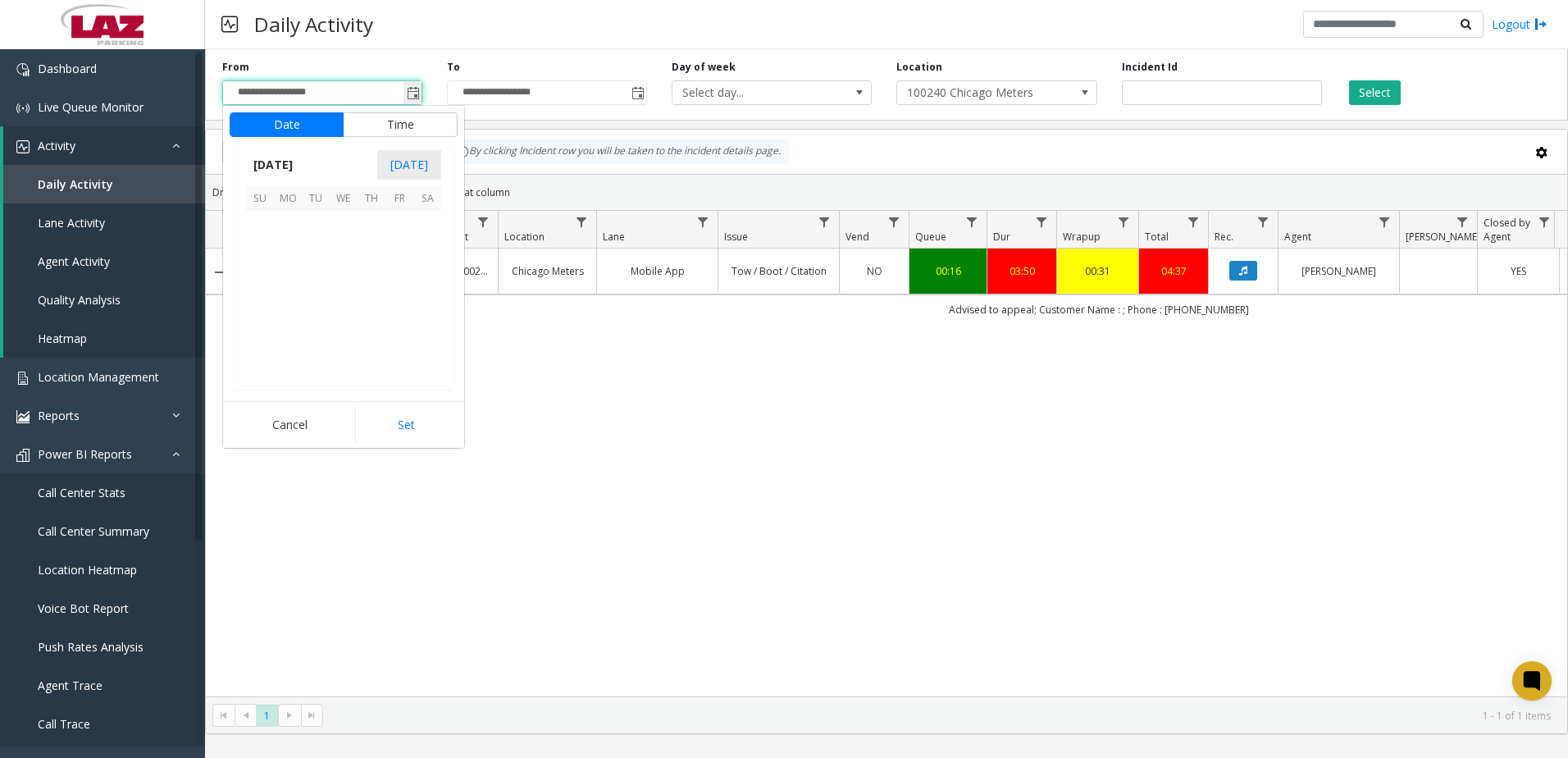
scroll to position [294430, 0]
click at [299, 157] on span "[DATE]" at bounding box center [273, 164] width 54 height 24
click at [376, 240] on span "Aug" at bounding box center [383, 239] width 39 height 39
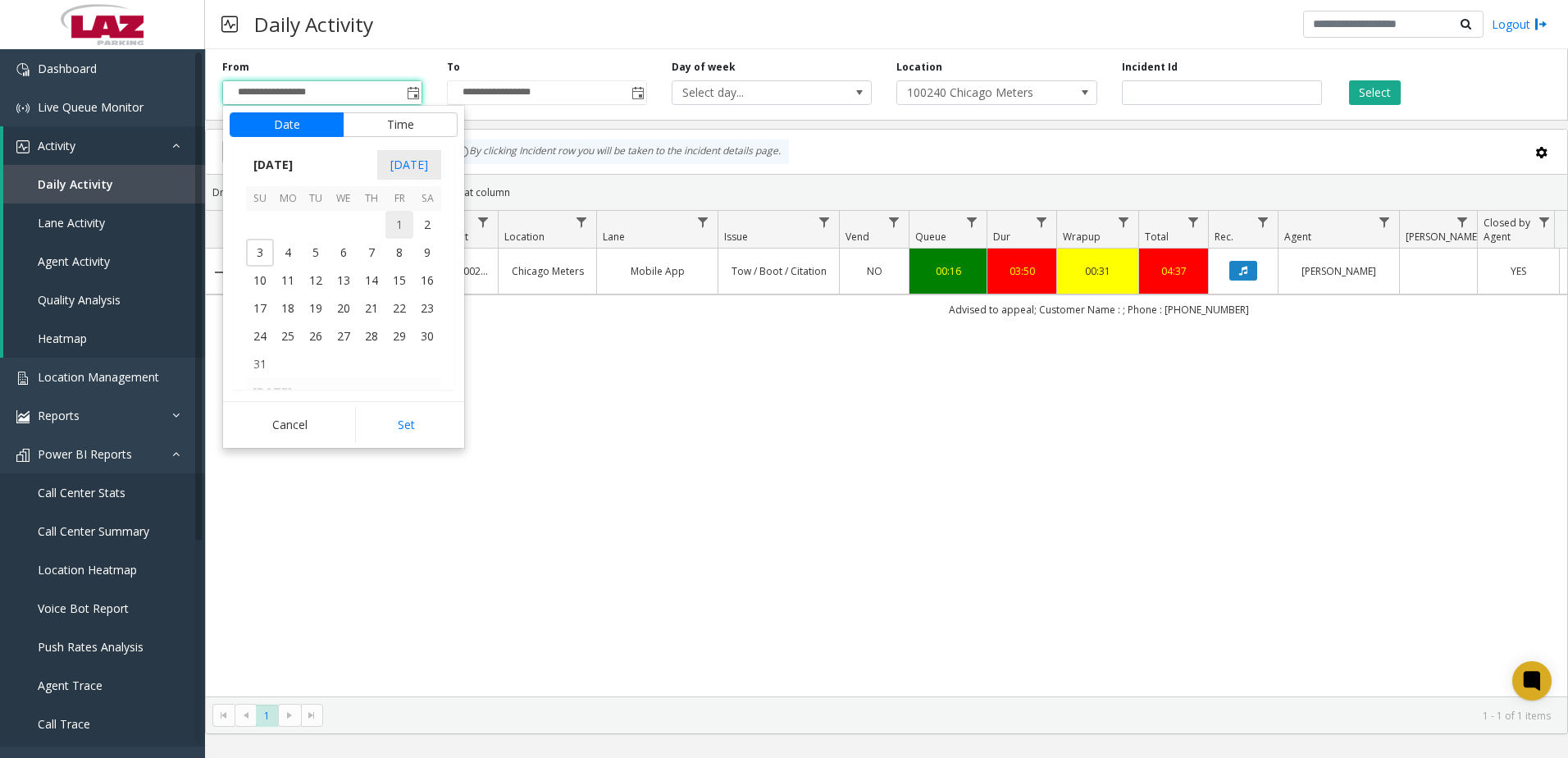
click at [405, 222] on span "1" at bounding box center [399, 225] width 28 height 28
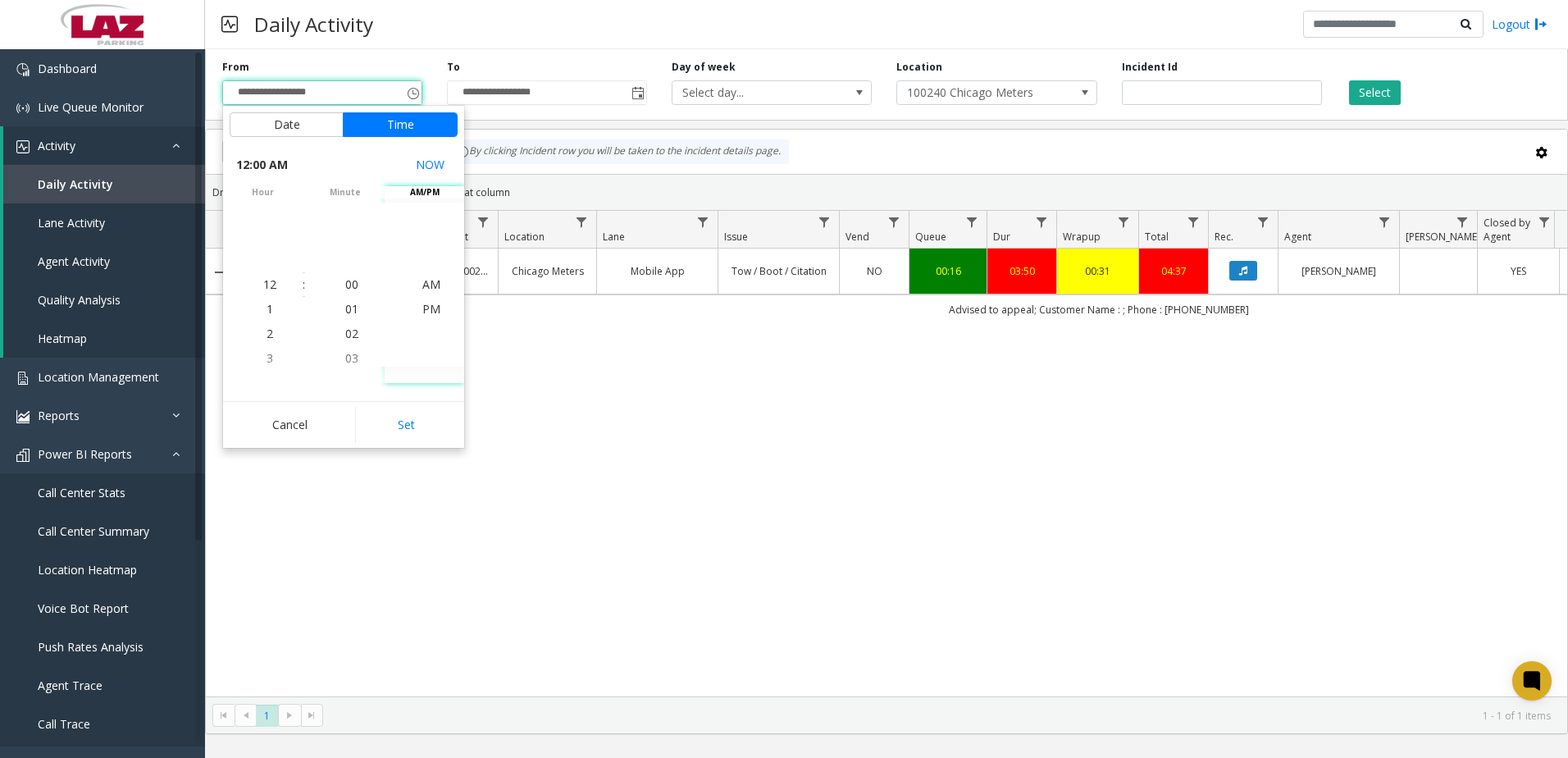
drag, startPoint x: 422, startPoint y: 426, endPoint x: 436, endPoint y: 392, distance: 36.8
click at [422, 422] on button "Set" at bounding box center [406, 425] width 104 height 36
type input "**********"
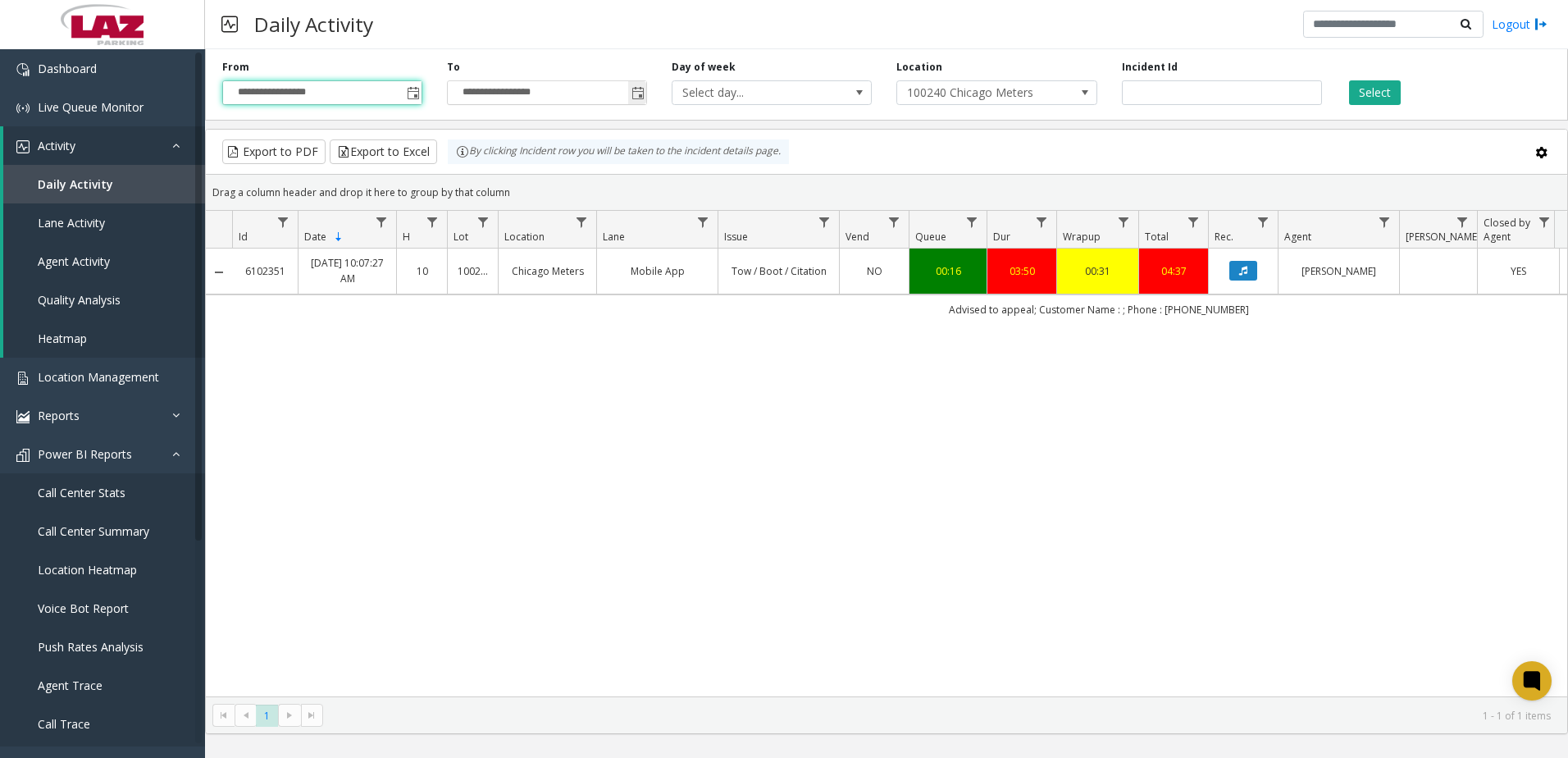
click at [637, 94] on span "Toggle popup" at bounding box center [638, 93] width 13 height 13
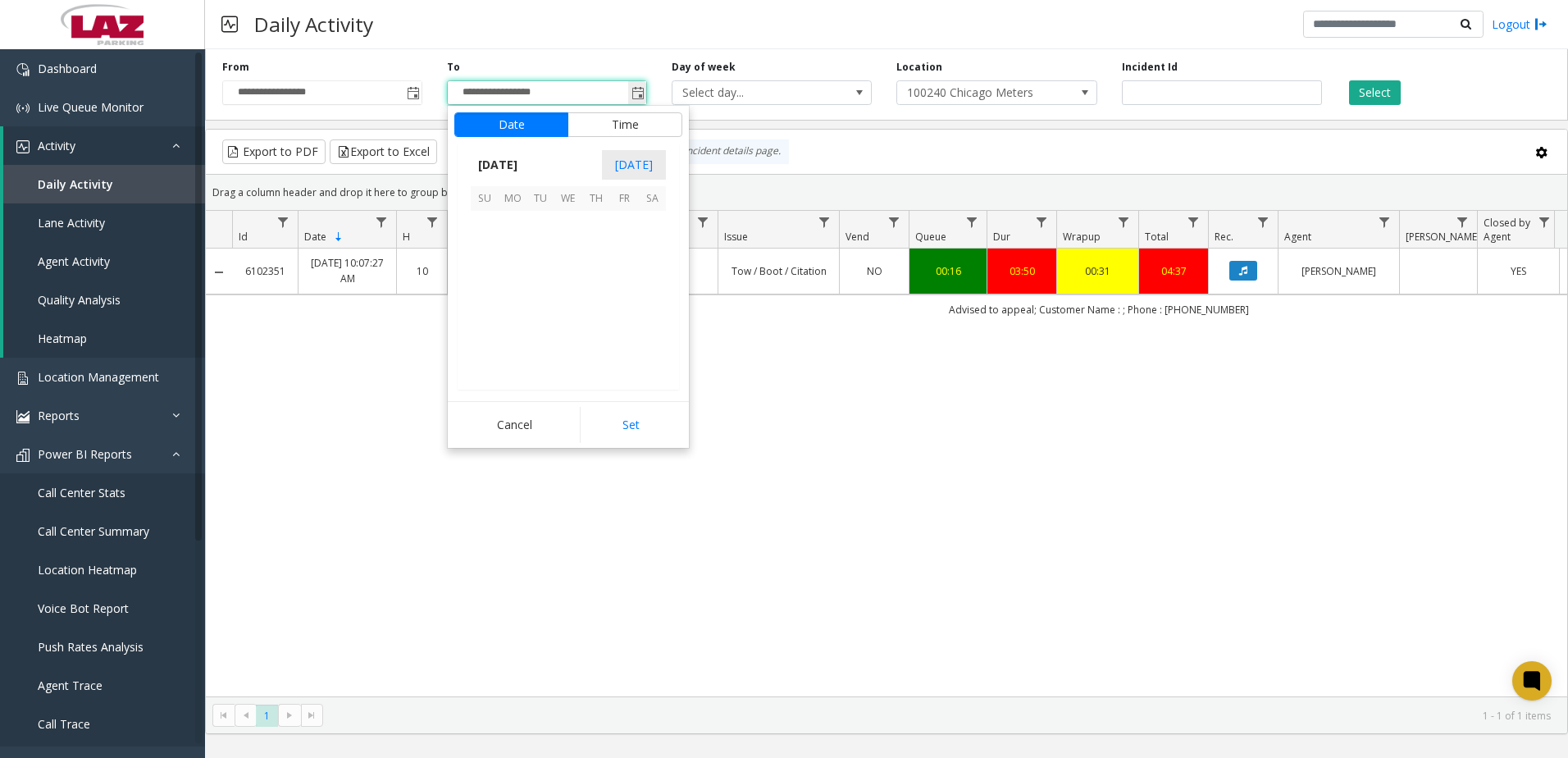
scroll to position [24, 0]
click at [525, 158] on span "[DATE]" at bounding box center [498, 164] width 54 height 24
click at [600, 247] on span "Aug" at bounding box center [607, 239] width 39 height 39
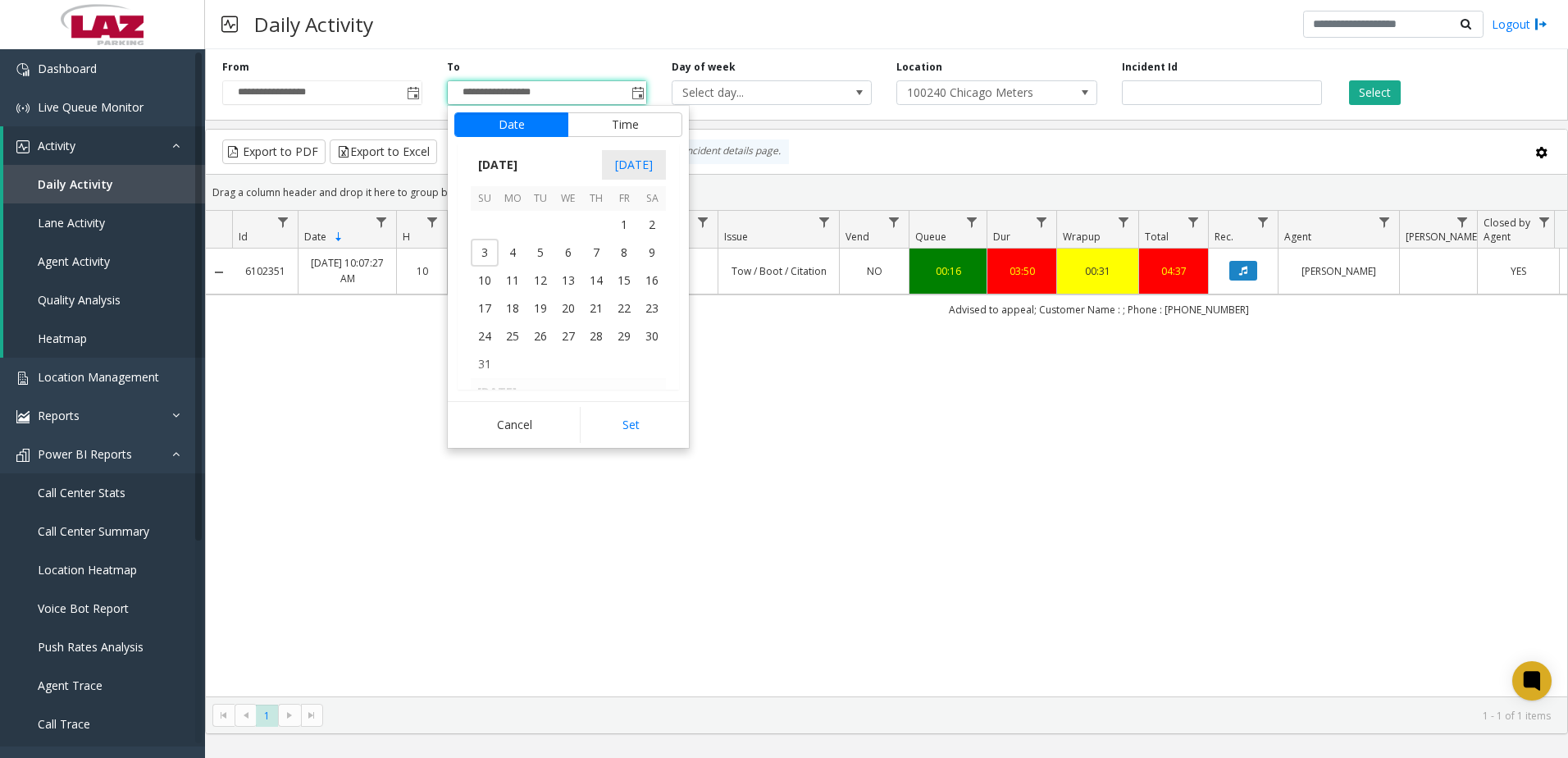
drag, startPoint x: 494, startPoint y: 363, endPoint x: 516, endPoint y: 362, distance: 22.0
click at [495, 361] on span "31" at bounding box center [485, 365] width 28 height 28
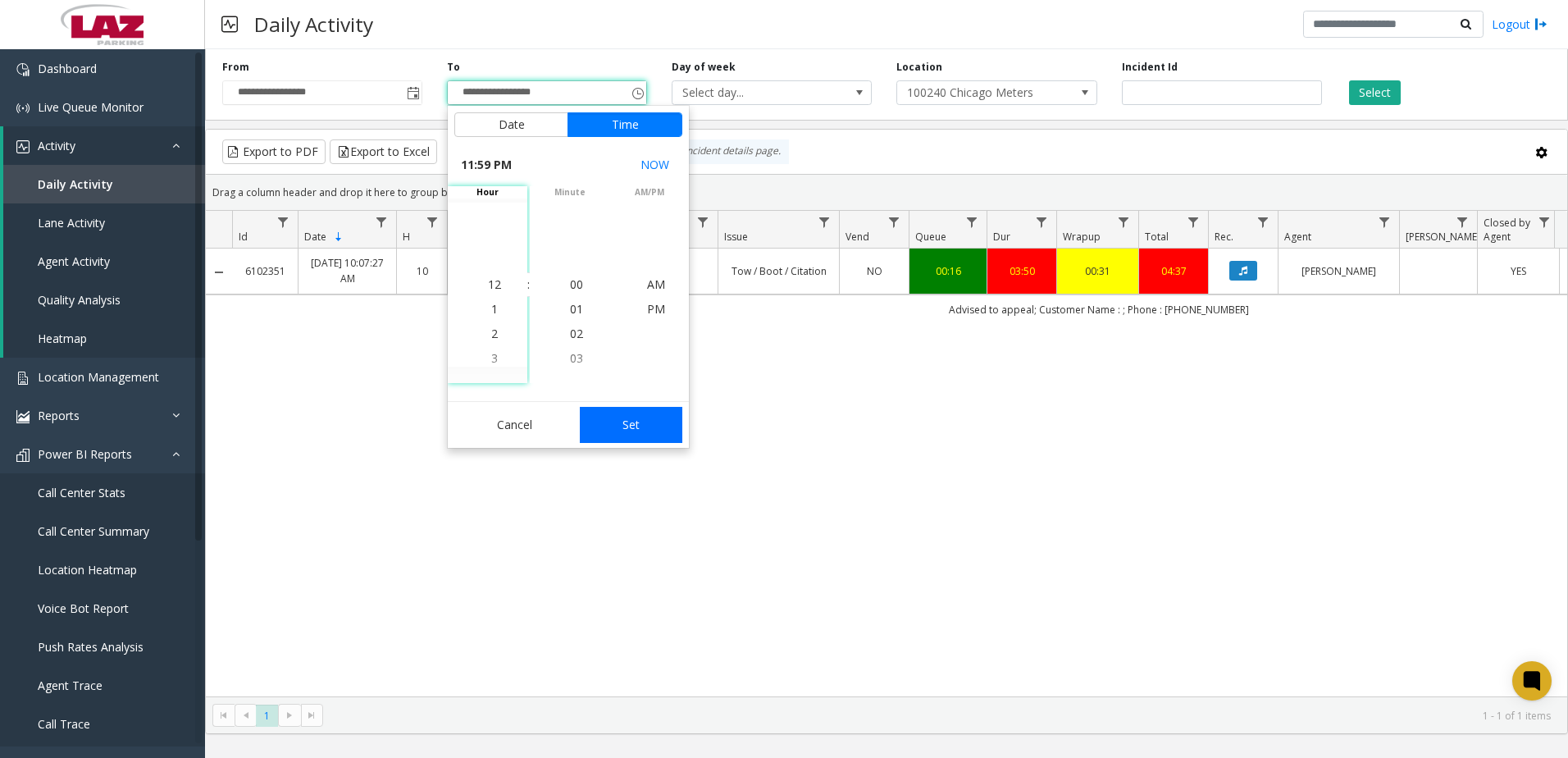
scroll to position [24, 0]
click at [633, 433] on button "Set" at bounding box center [631, 425] width 104 height 36
type input "**********"
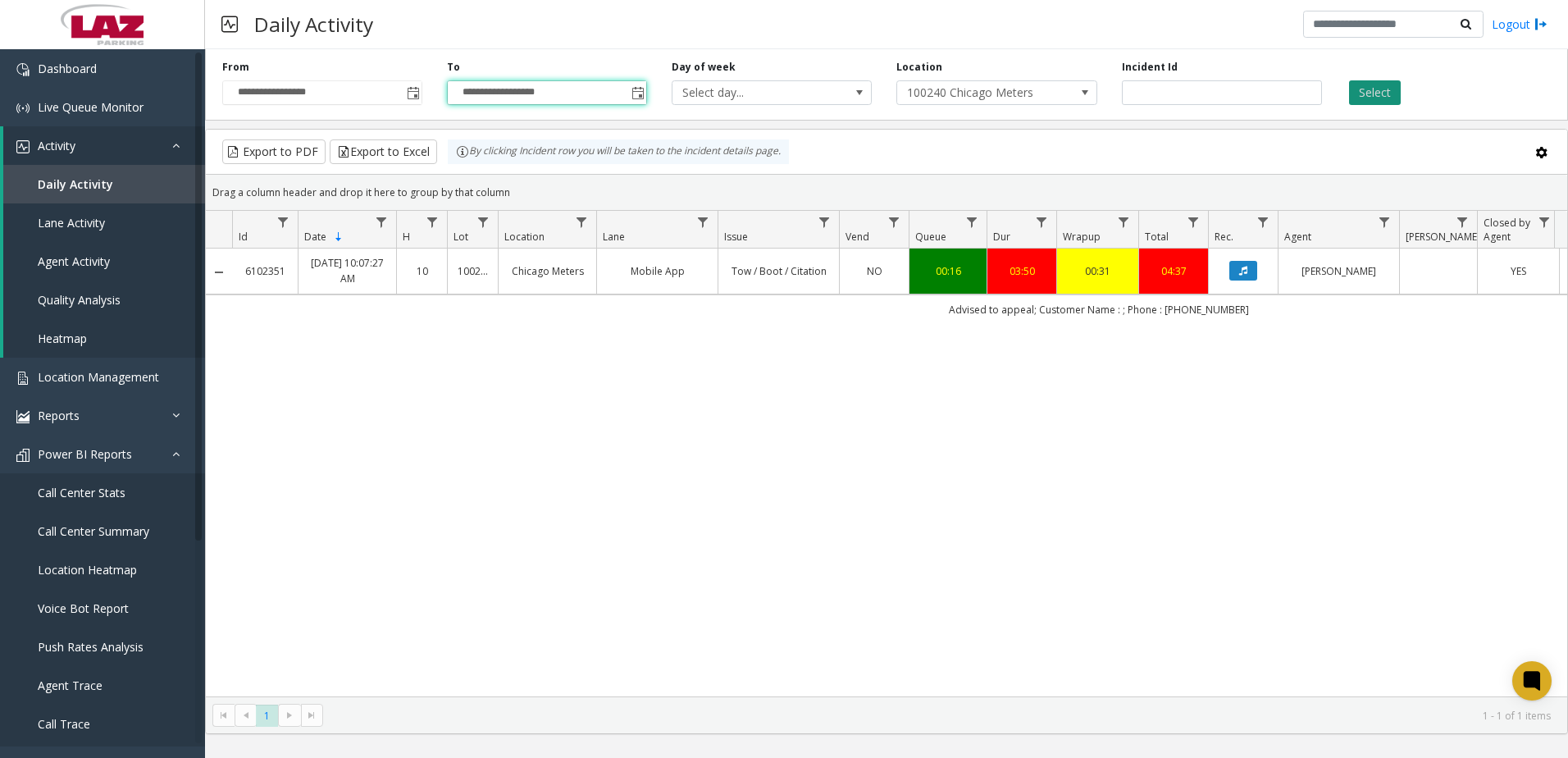
click at [1387, 96] on button "Select" at bounding box center [1375, 92] width 51 height 24
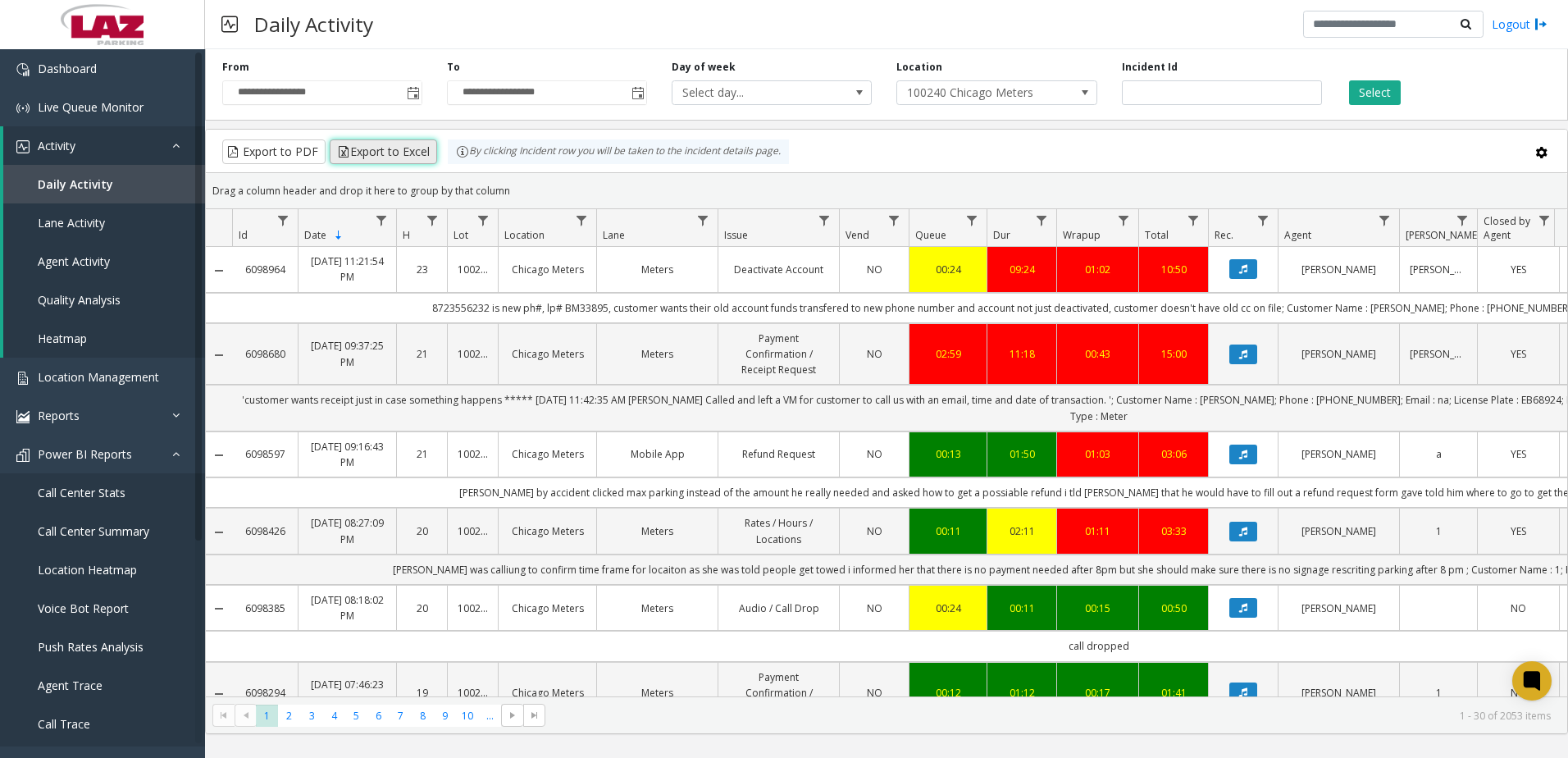
click at [370, 151] on button "Export to Excel" at bounding box center [383, 151] width 107 height 24
click at [522, 59] on div "**********" at bounding box center [887, 82] width 1364 height 78
